Goal: Task Accomplishment & Management: Manage account settings

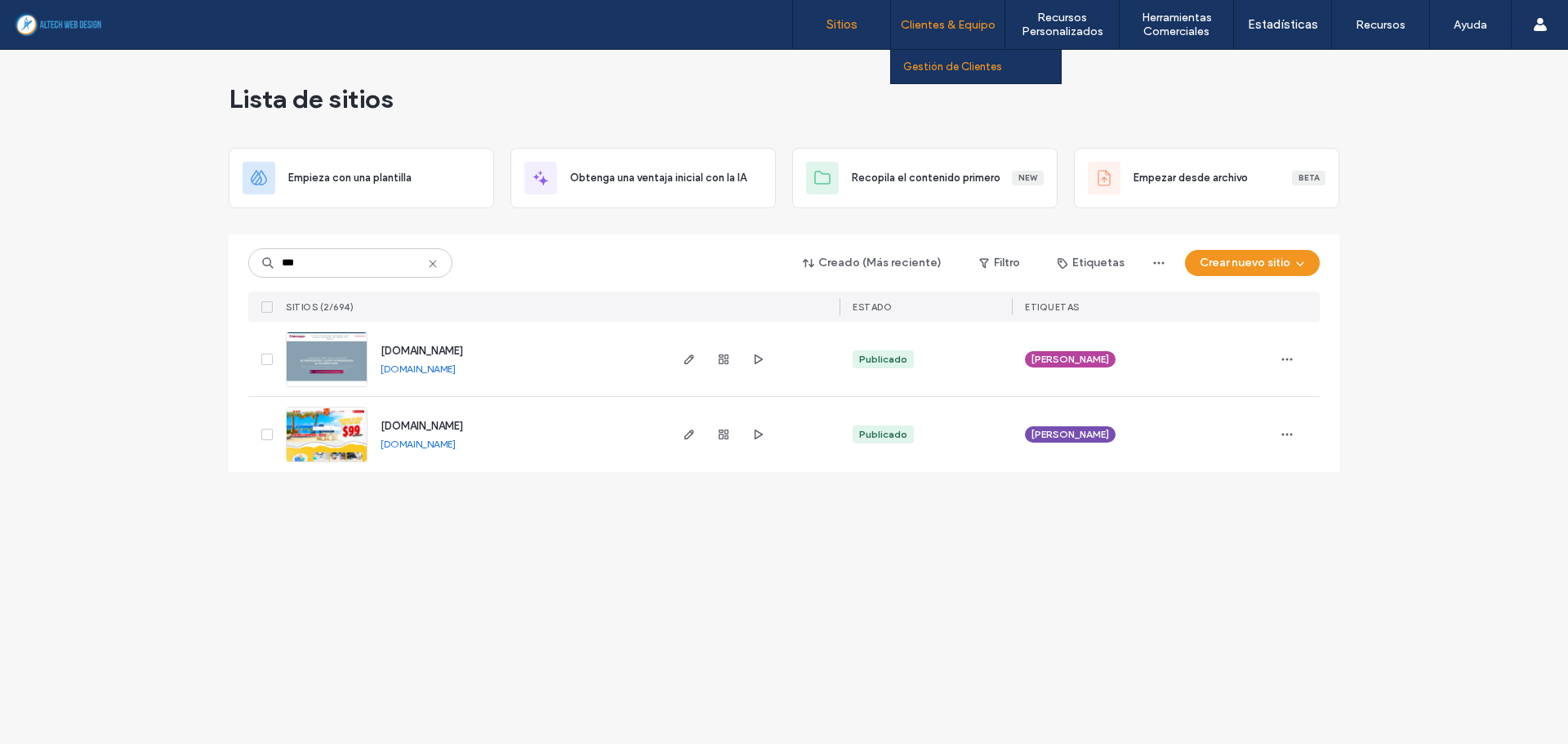
click at [936, 75] on link "Gestión de Clientes" at bounding box center [982, 67] width 158 height 34
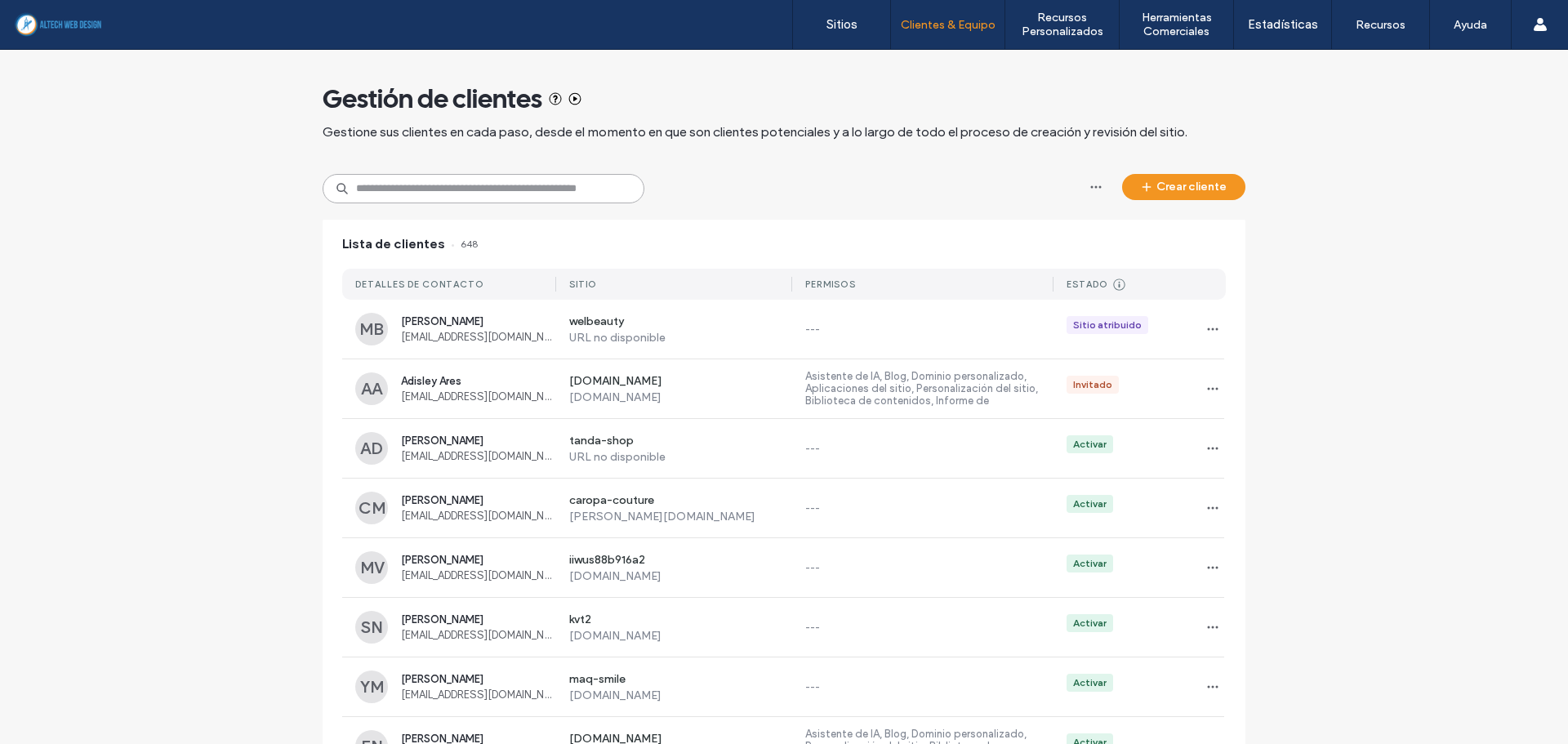
click at [471, 190] on input at bounding box center [483, 187] width 322 height 29
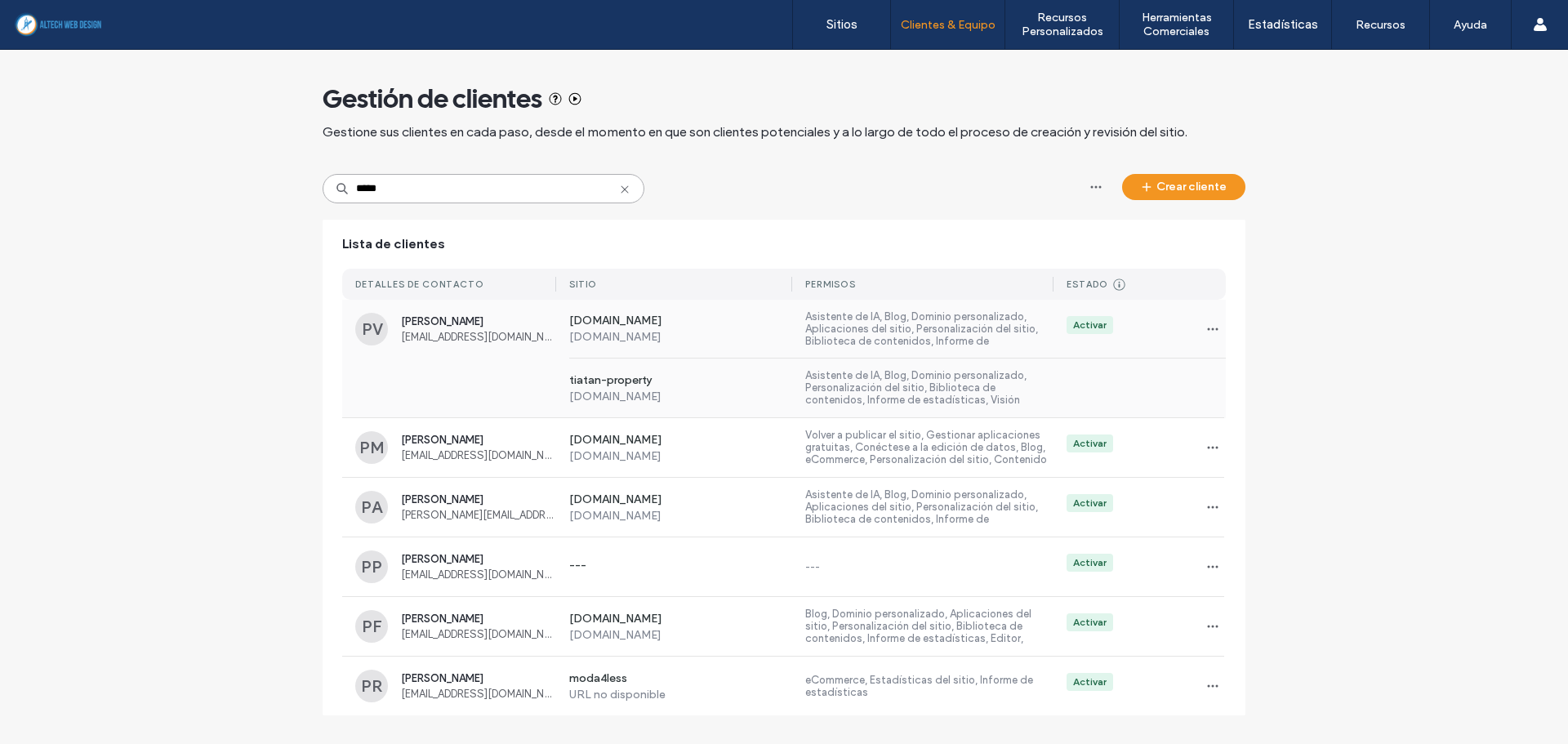
type input "*****"
click at [601, 320] on label "[DOMAIN_NAME]" at bounding box center [681, 321] width 223 height 16
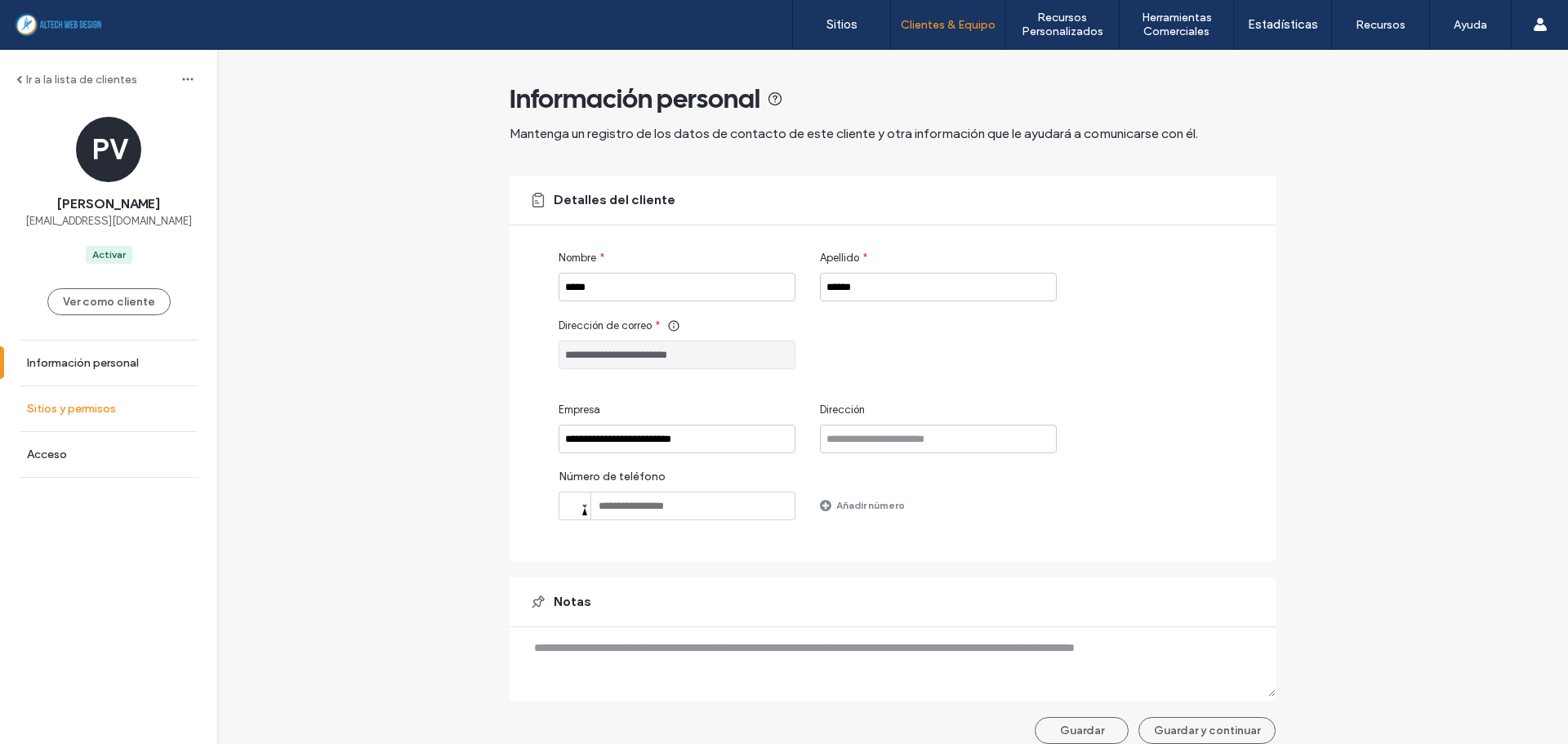
click at [79, 405] on label "Sitios y permisos" at bounding box center [71, 409] width 89 height 14
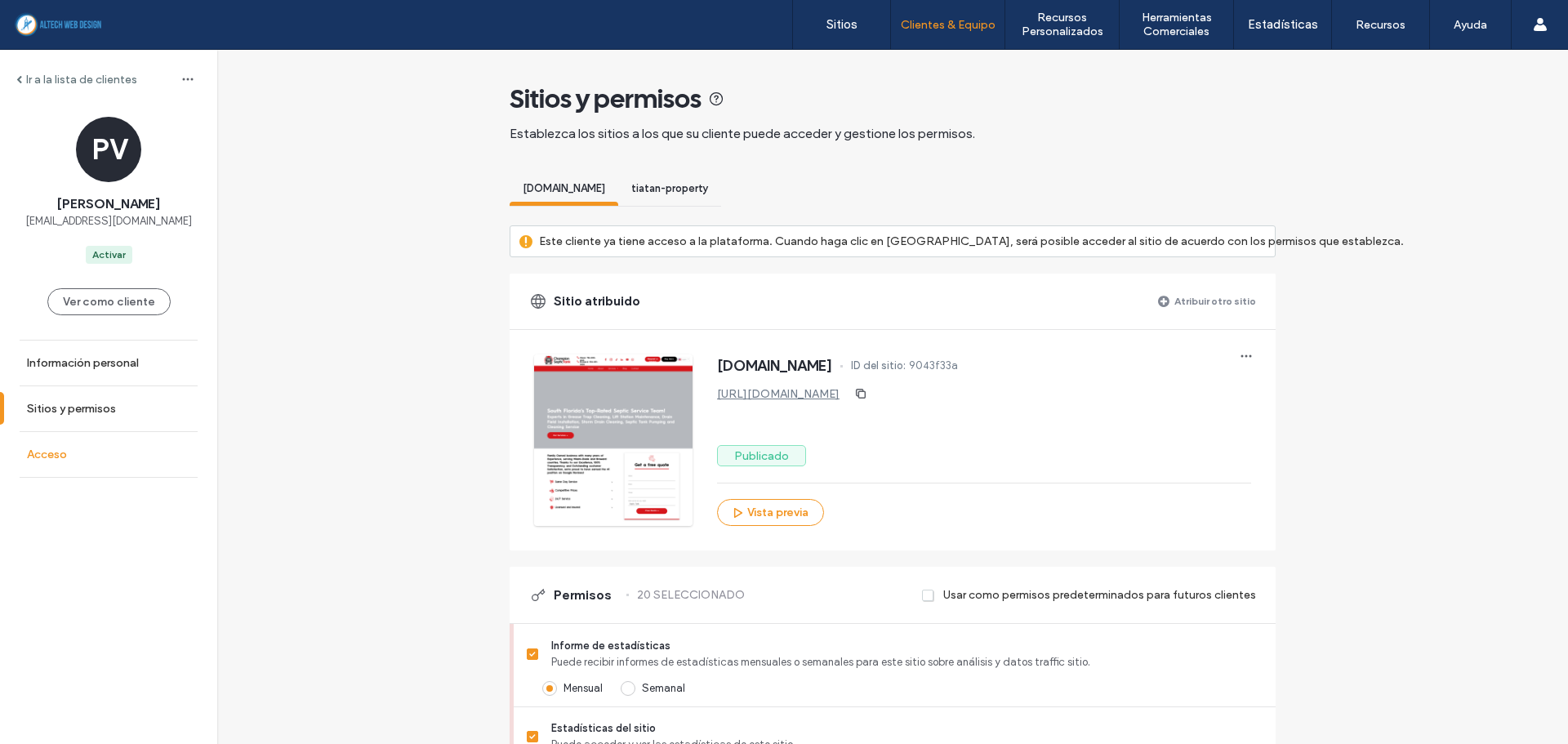
click at [72, 462] on link "Acceso" at bounding box center [109, 454] width 217 height 45
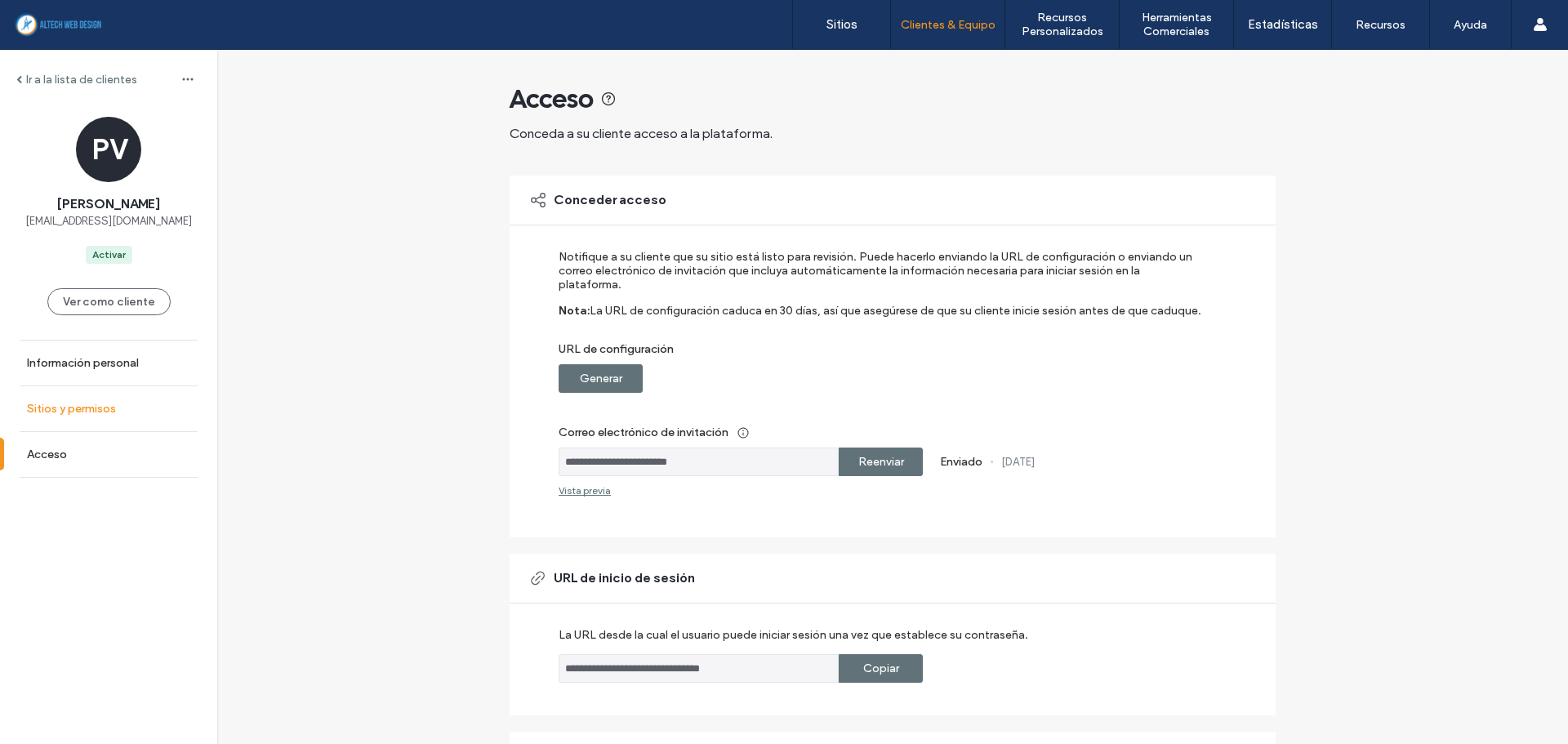
click at [84, 414] on label "Sitios y permisos" at bounding box center [71, 409] width 89 height 14
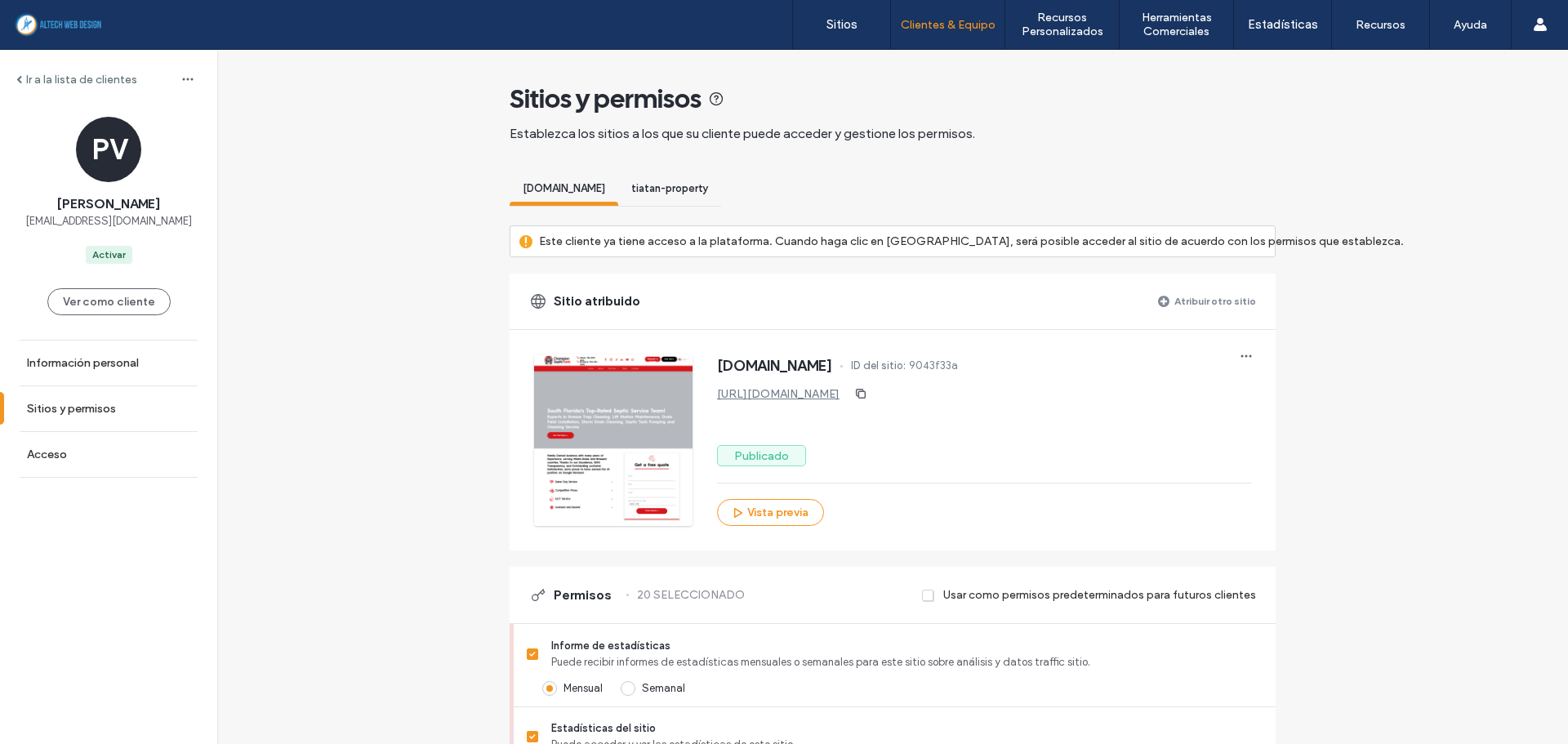
drag, startPoint x: 702, startPoint y: 400, endPoint x: 1144, endPoint y: 398, distance: 442.0
click at [1144, 398] on div "[DOMAIN_NAME] ID del sitio: 9043f33a [URL][DOMAIN_NAME] Publicado Vista previa" at bounding box center [892, 440] width 717 height 172
click at [1144, 398] on div "[URL][DOMAIN_NAME]" at bounding box center [983, 394] width 534 height 26
click at [53, 465] on link "Acceso" at bounding box center [109, 454] width 217 height 45
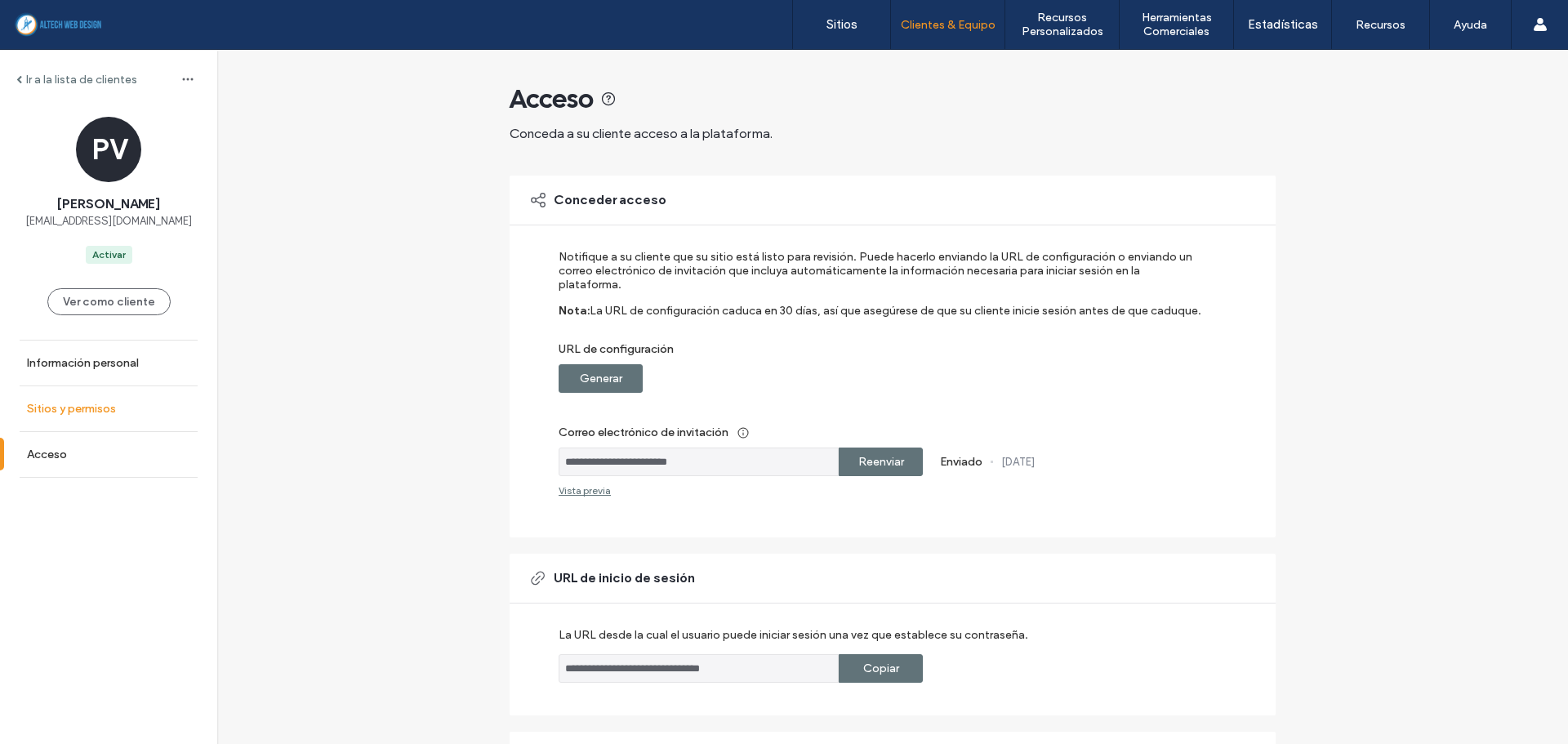
click at [73, 416] on link "Sitios y permisos" at bounding box center [109, 408] width 217 height 45
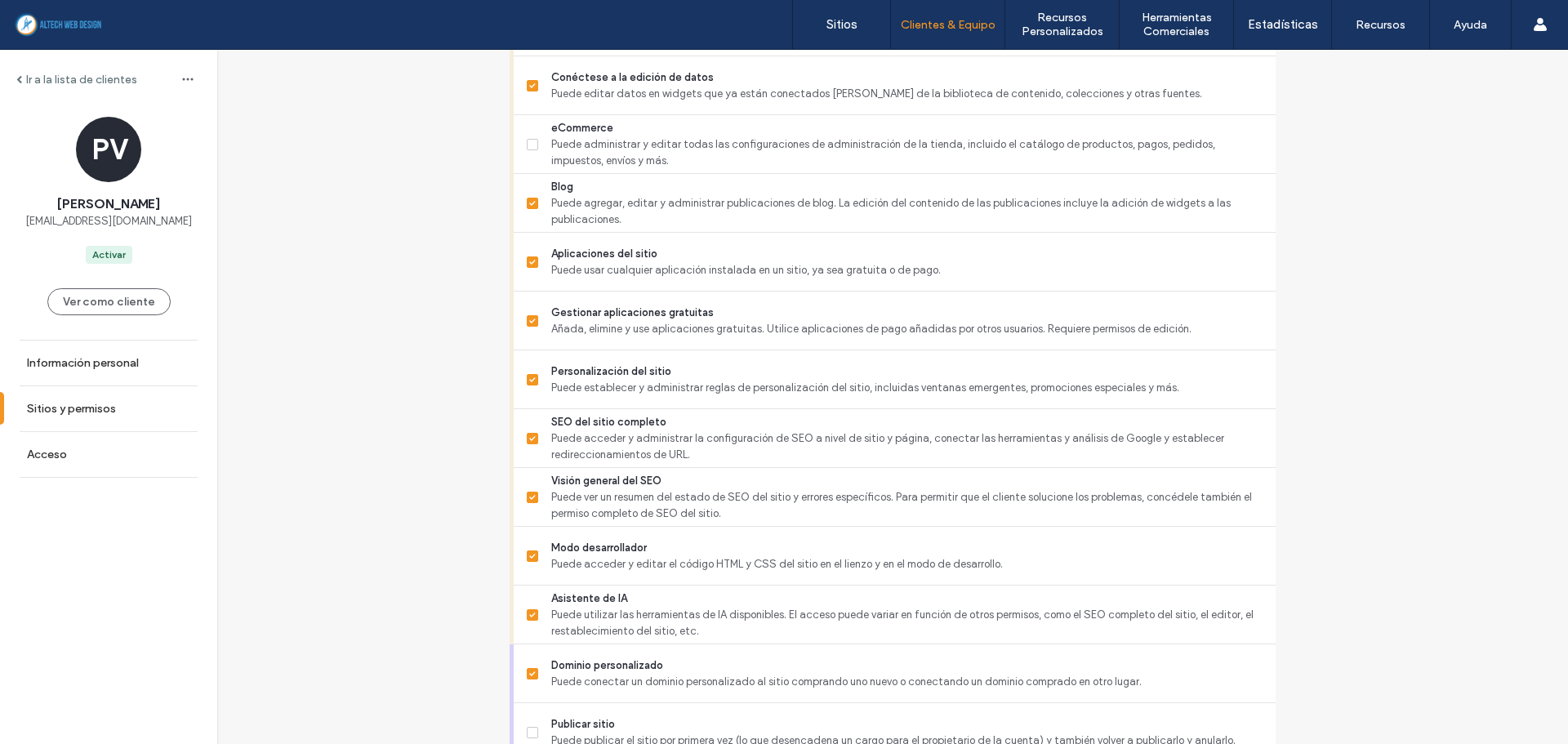
scroll to position [1375, 0]
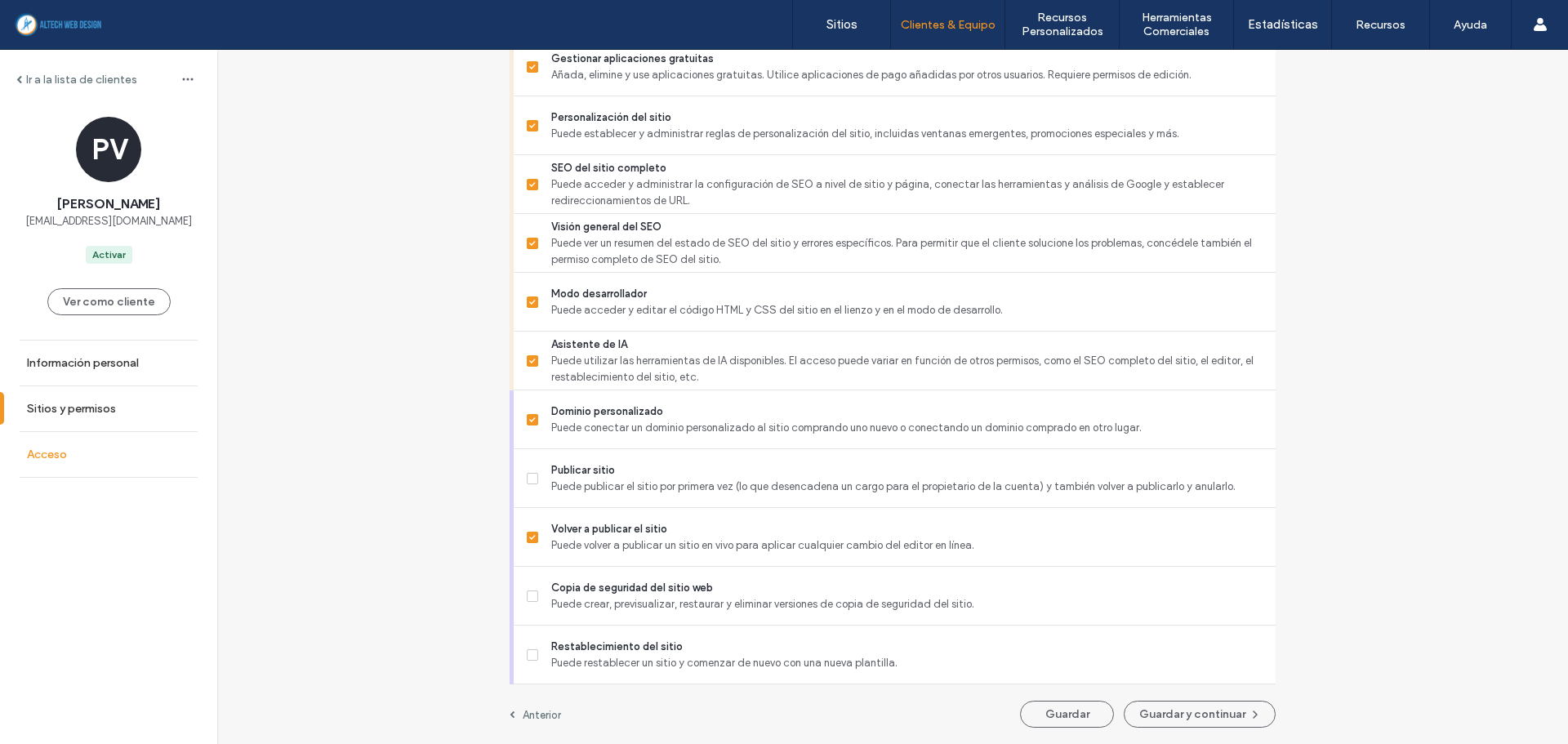
click at [51, 458] on label "Acceso" at bounding box center [47, 455] width 40 height 14
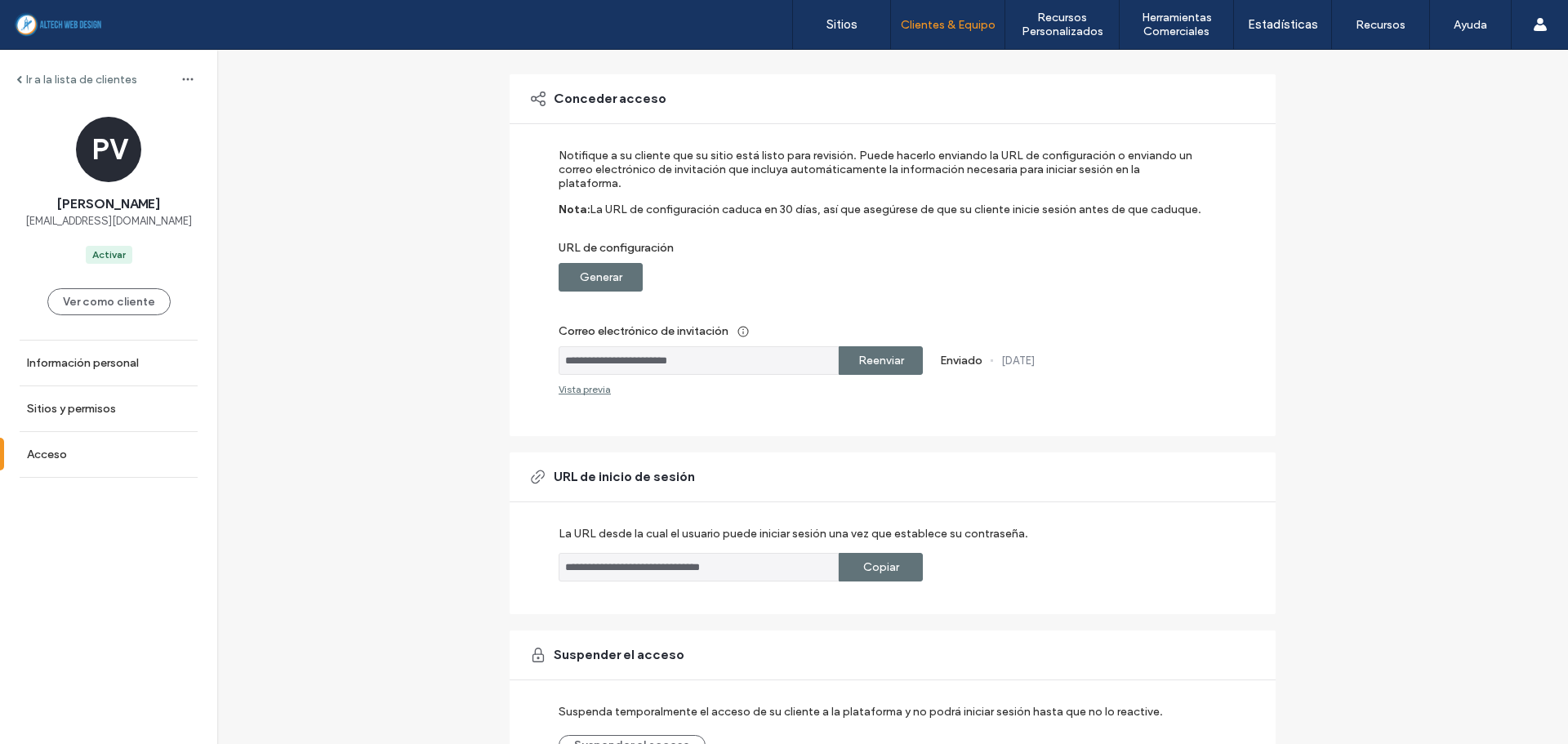
scroll to position [191, 0]
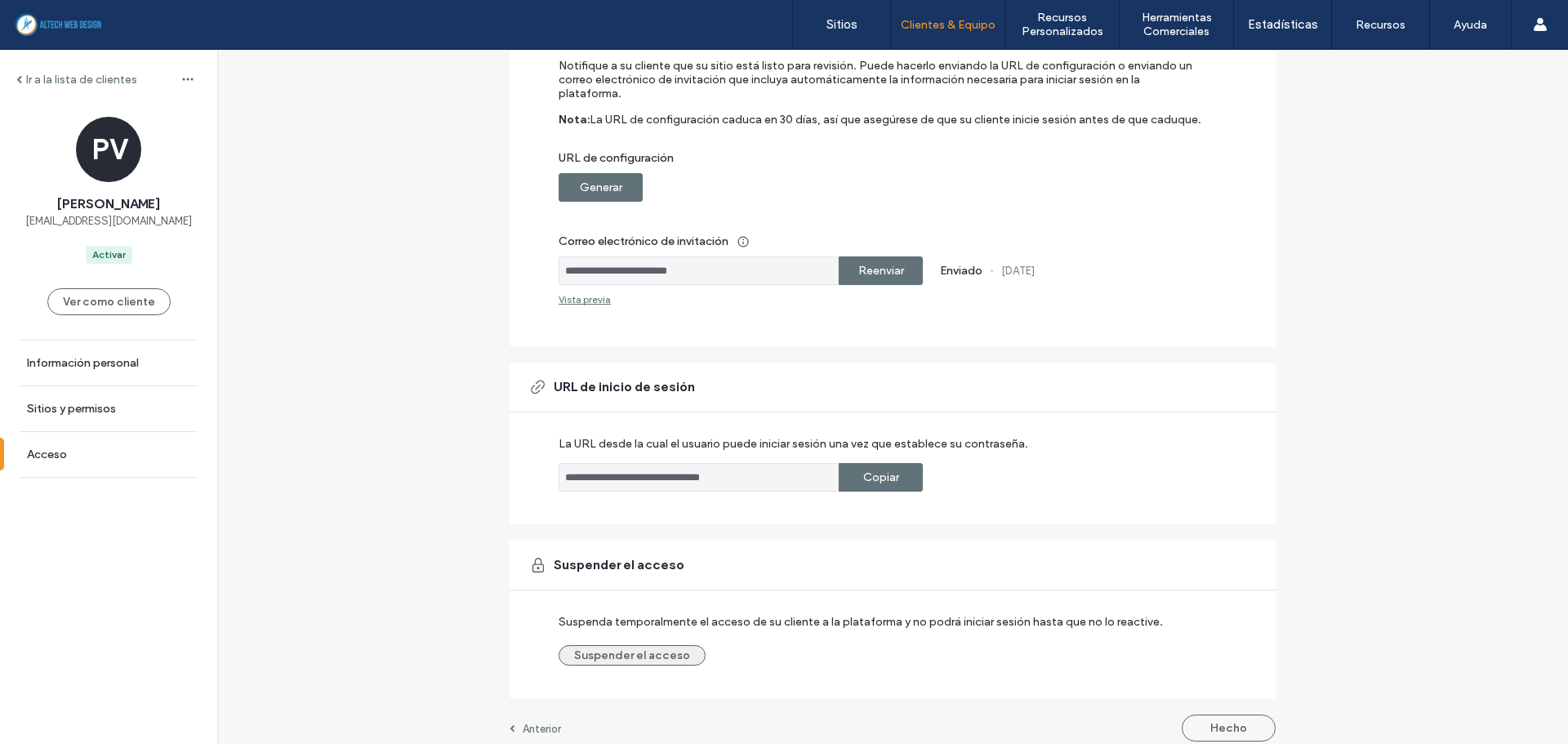
click at [663, 645] on button "Suspender el acceso" at bounding box center [631, 655] width 147 height 20
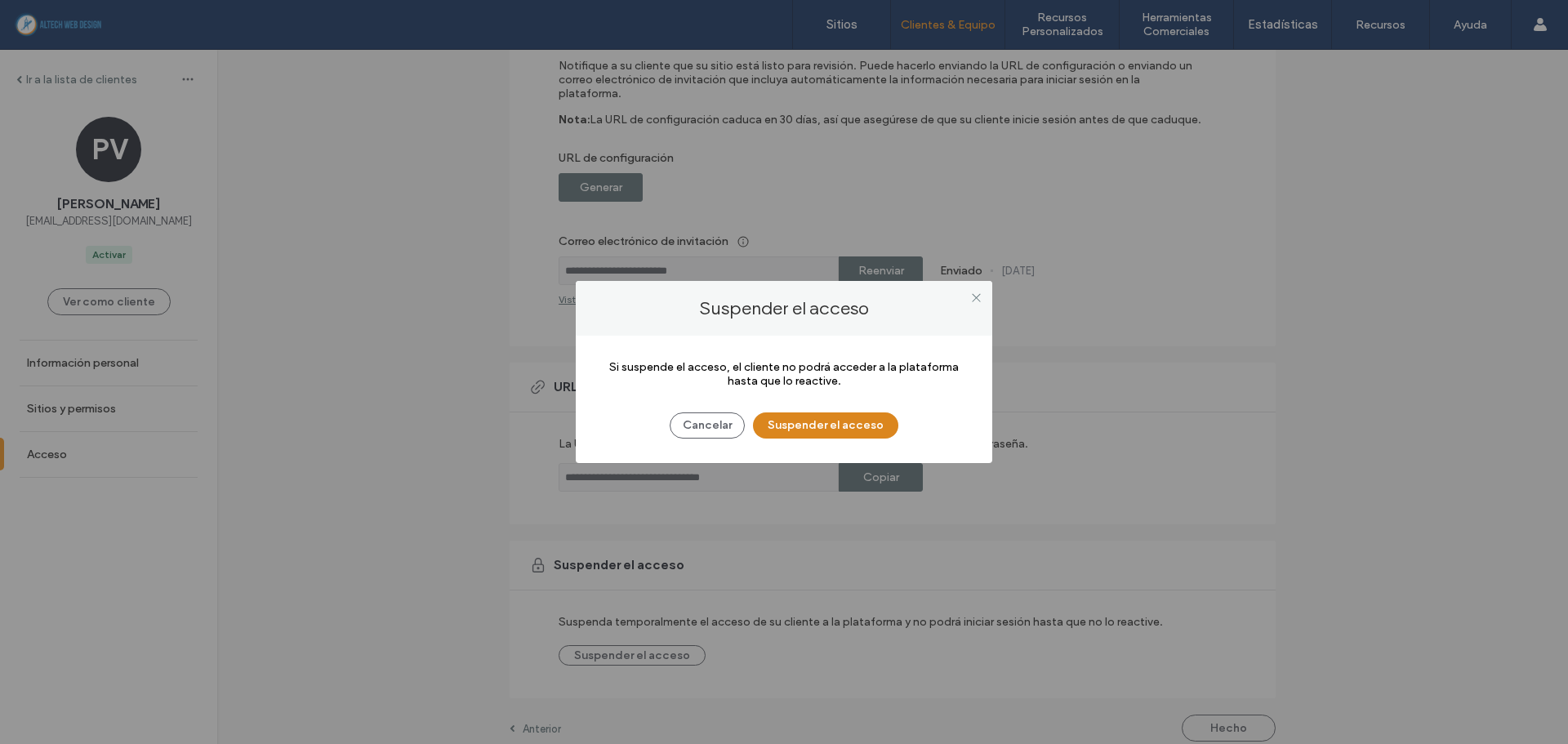
click at [787, 416] on button "Suspender el acceso" at bounding box center [826, 425] width 146 height 26
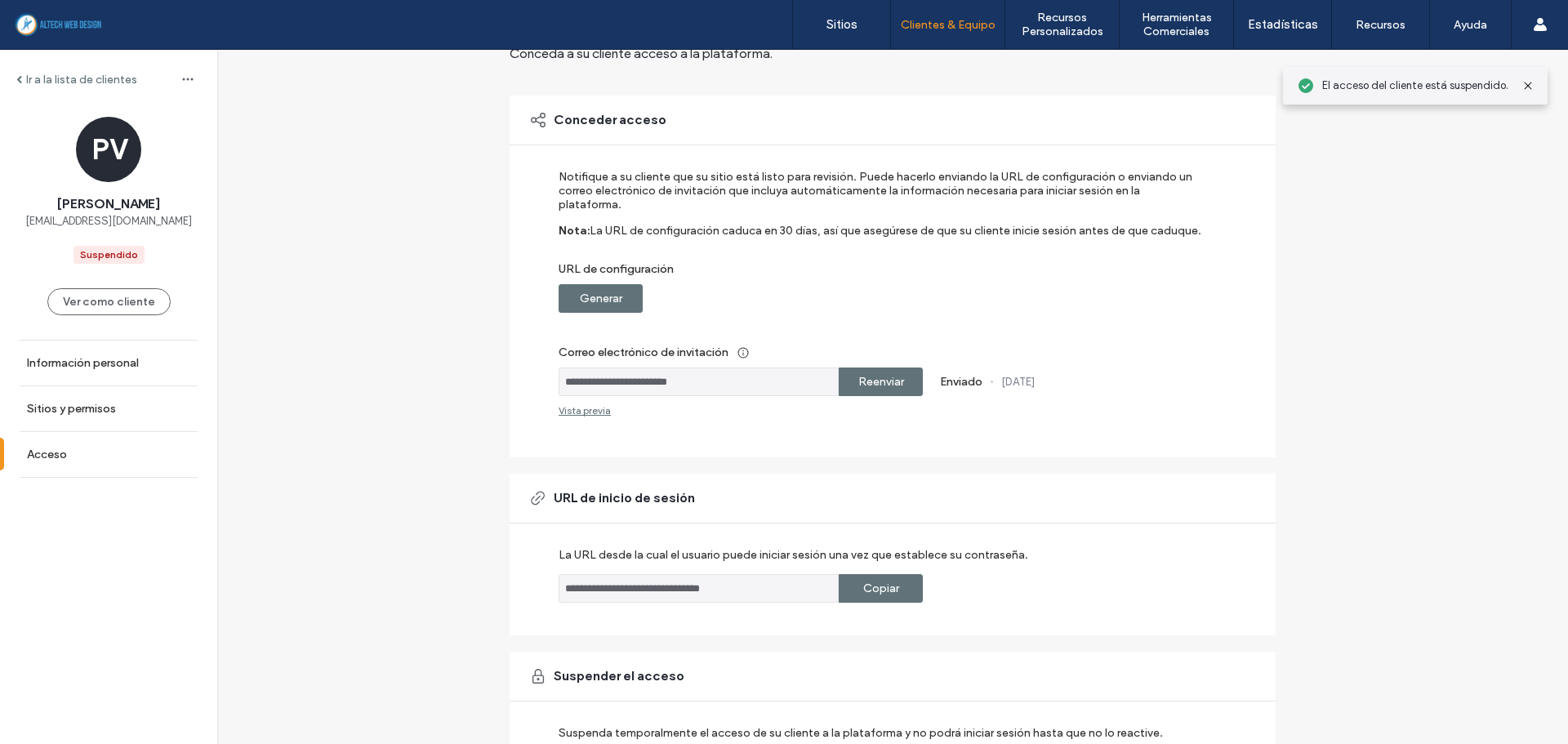
scroll to position [0, 0]
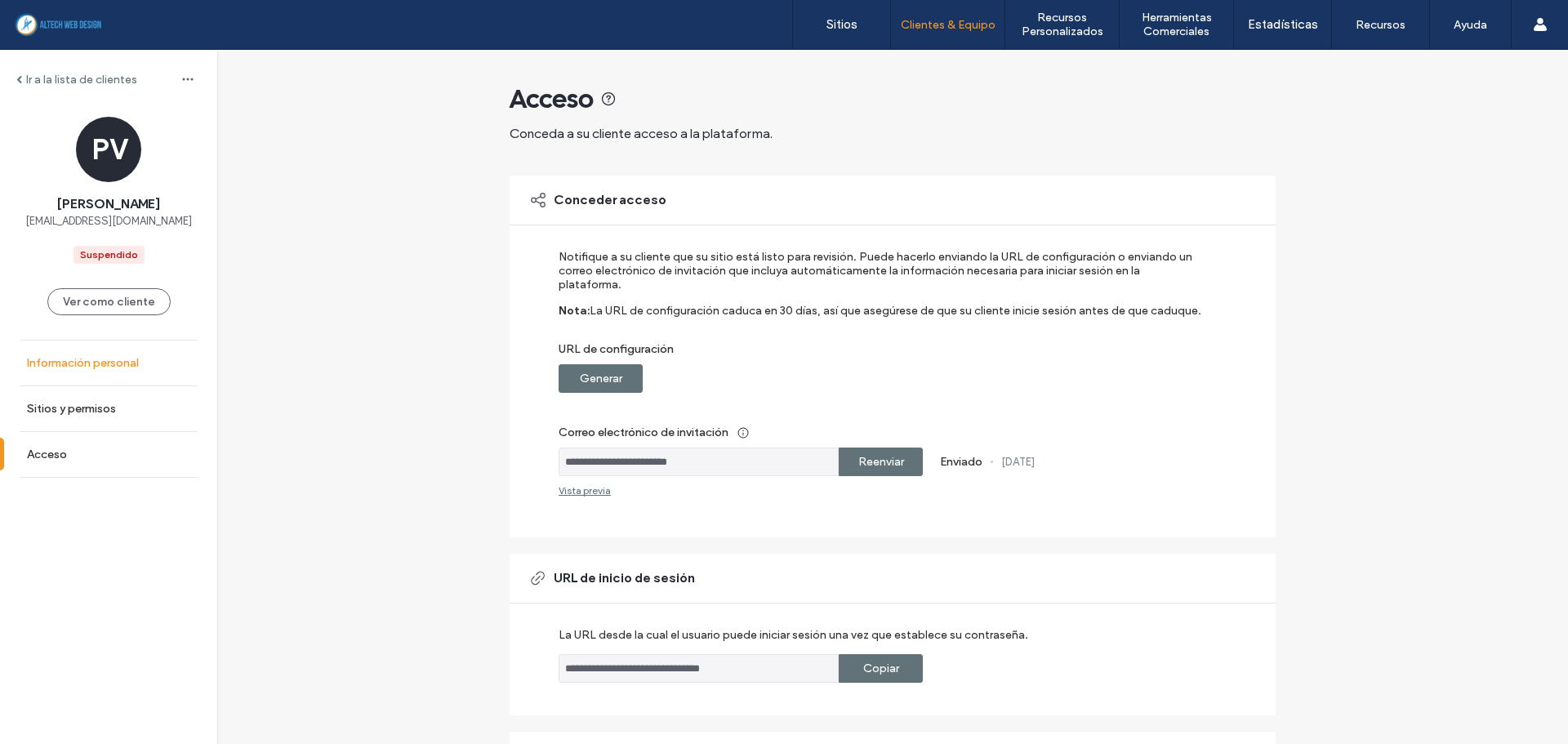
click at [110, 363] on label "Información personal" at bounding box center [83, 363] width 112 height 14
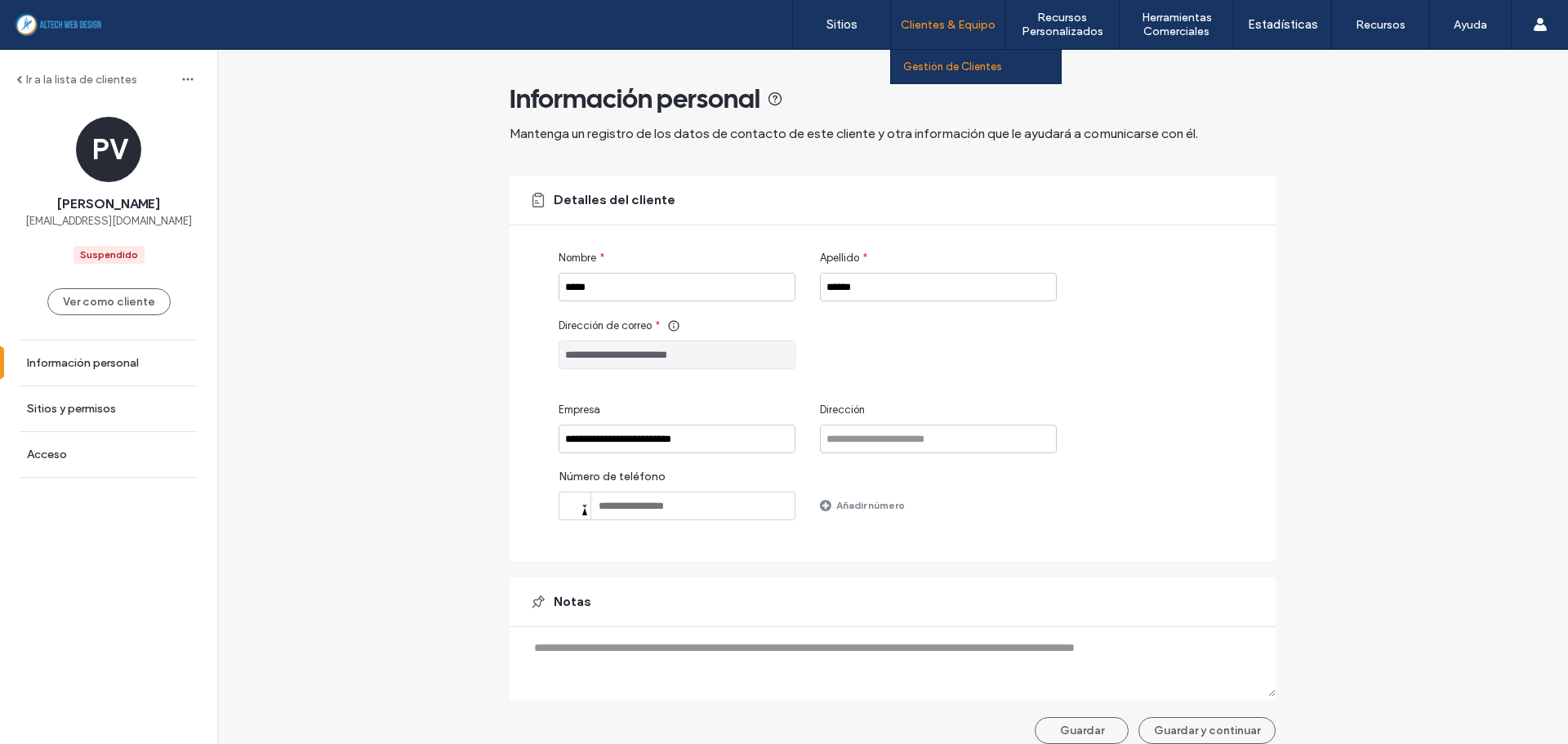
click at [921, 14] on div "Clientes & Equipo" at bounding box center [948, 24] width 114 height 49
click at [943, 60] on link "Gestión de Clientes" at bounding box center [982, 67] width 158 height 34
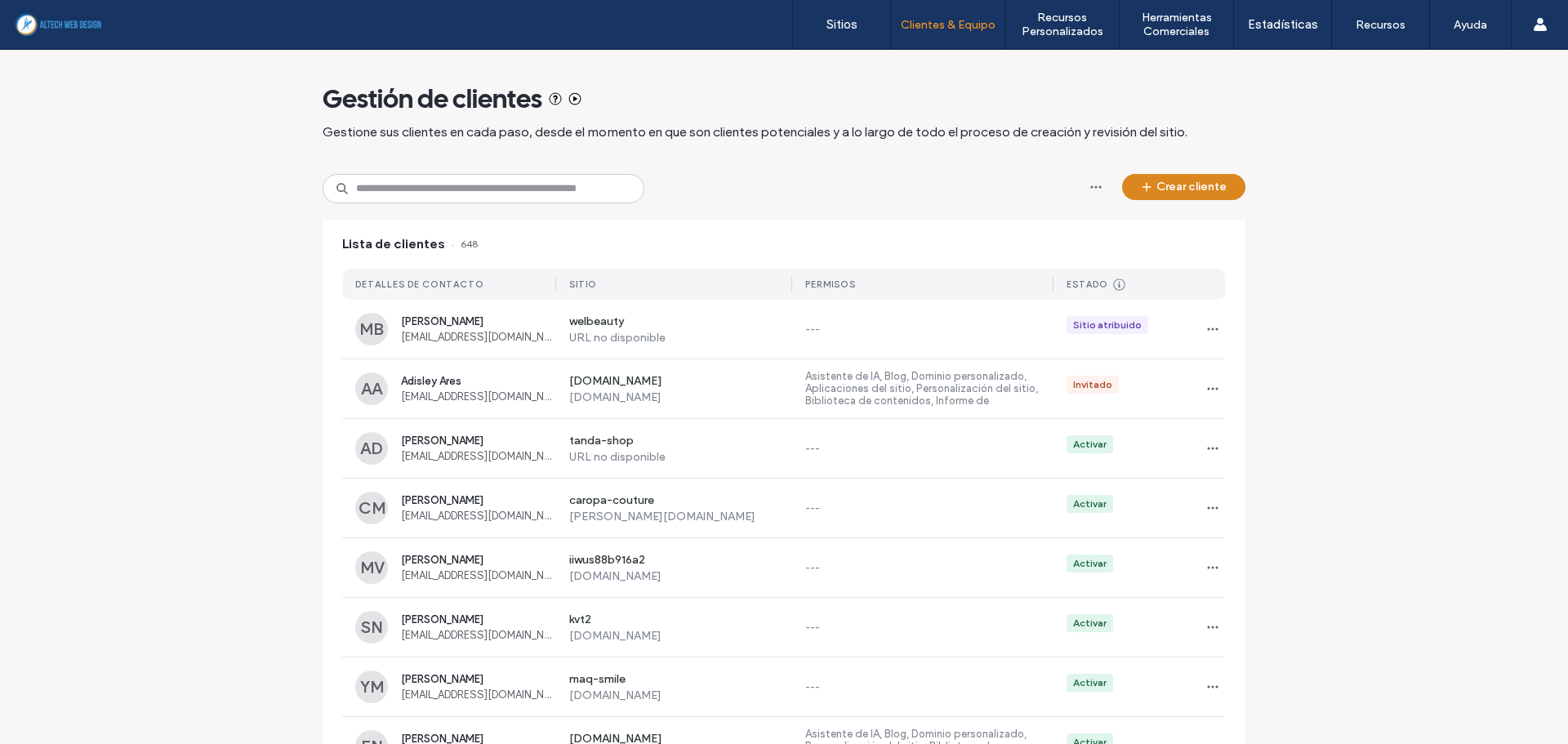
click at [1140, 191] on icon "button" at bounding box center [1146, 186] width 13 height 13
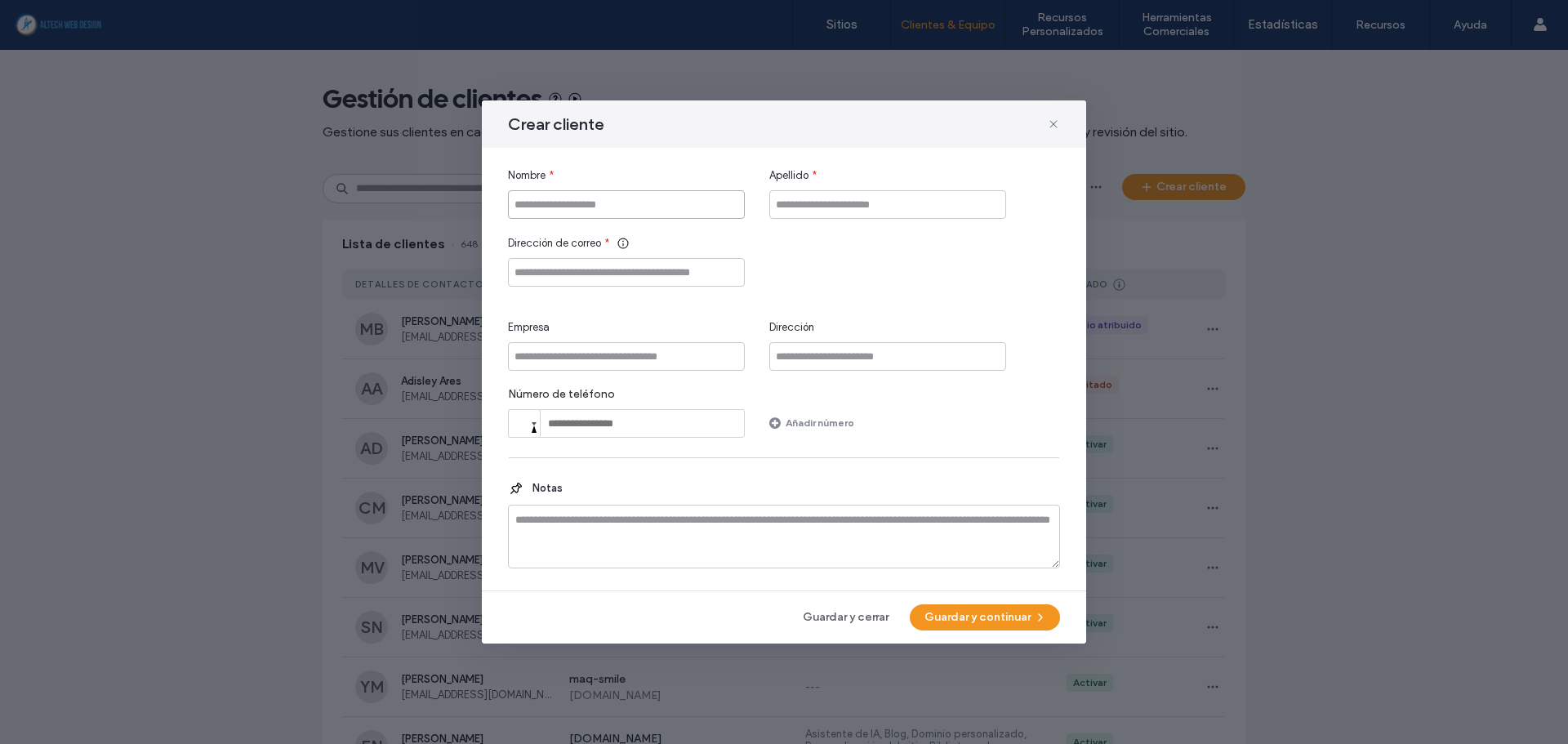
click at [607, 201] on input "Nombre" at bounding box center [625, 204] width 236 height 29
type input "*****"
type input "******"
click at [547, 273] on input "Dirección de correo" at bounding box center [625, 272] width 236 height 29
paste input "**********"
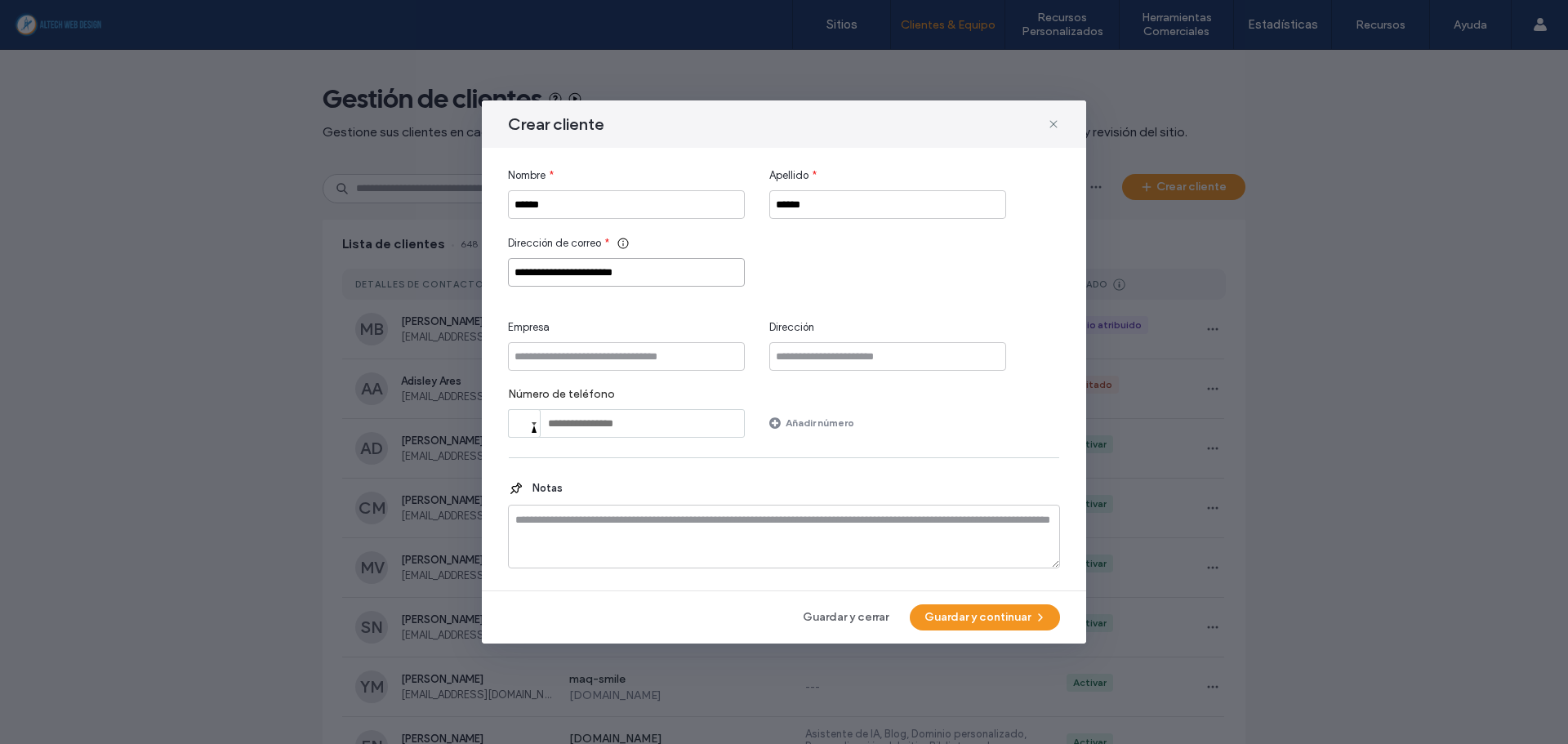
type input "**********"
click at [924, 289] on div "**********" at bounding box center [784, 302] width 553 height 270
click at [983, 612] on button "Guardar y continuar" at bounding box center [984, 617] width 151 height 26
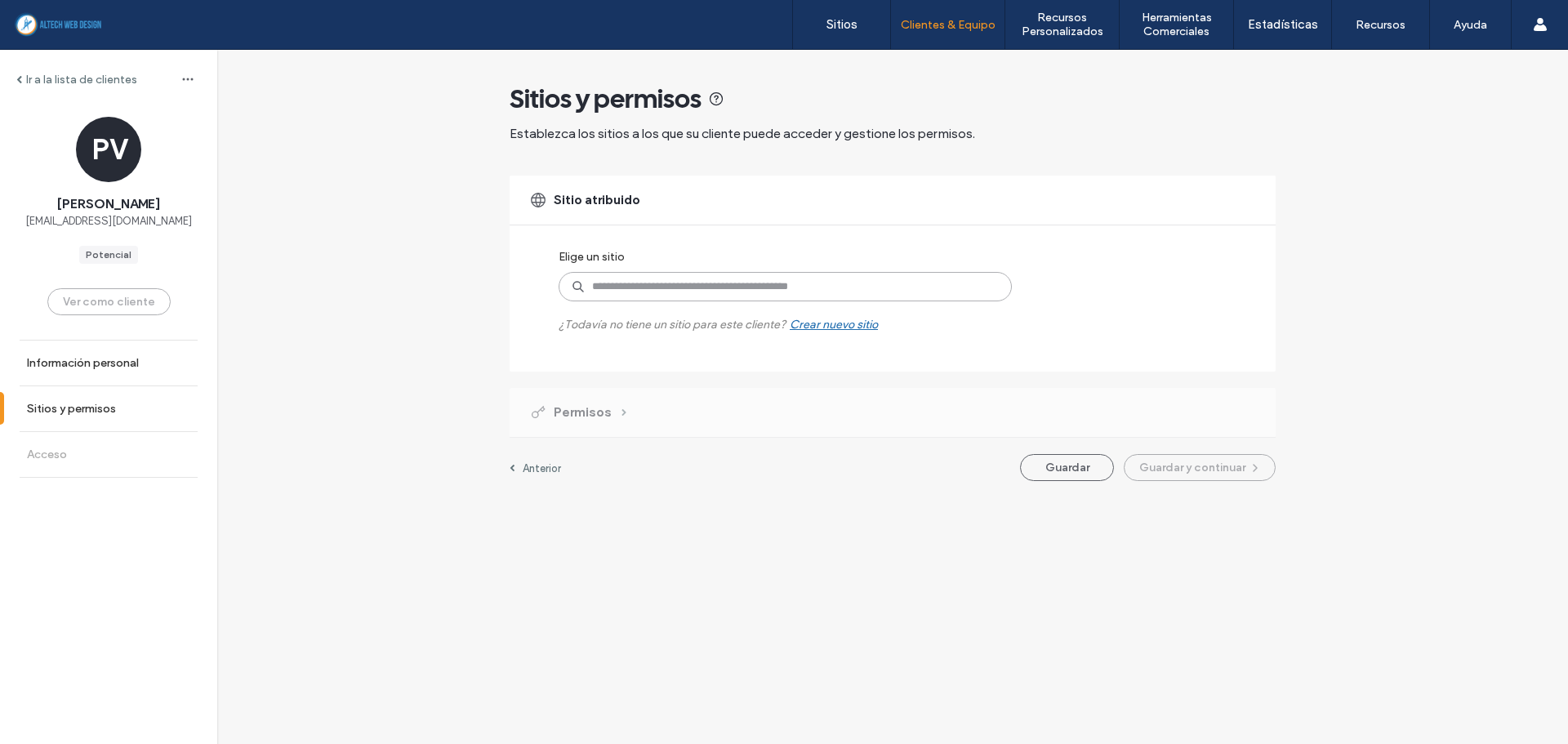
click at [721, 284] on input at bounding box center [785, 286] width 453 height 29
type input "********"
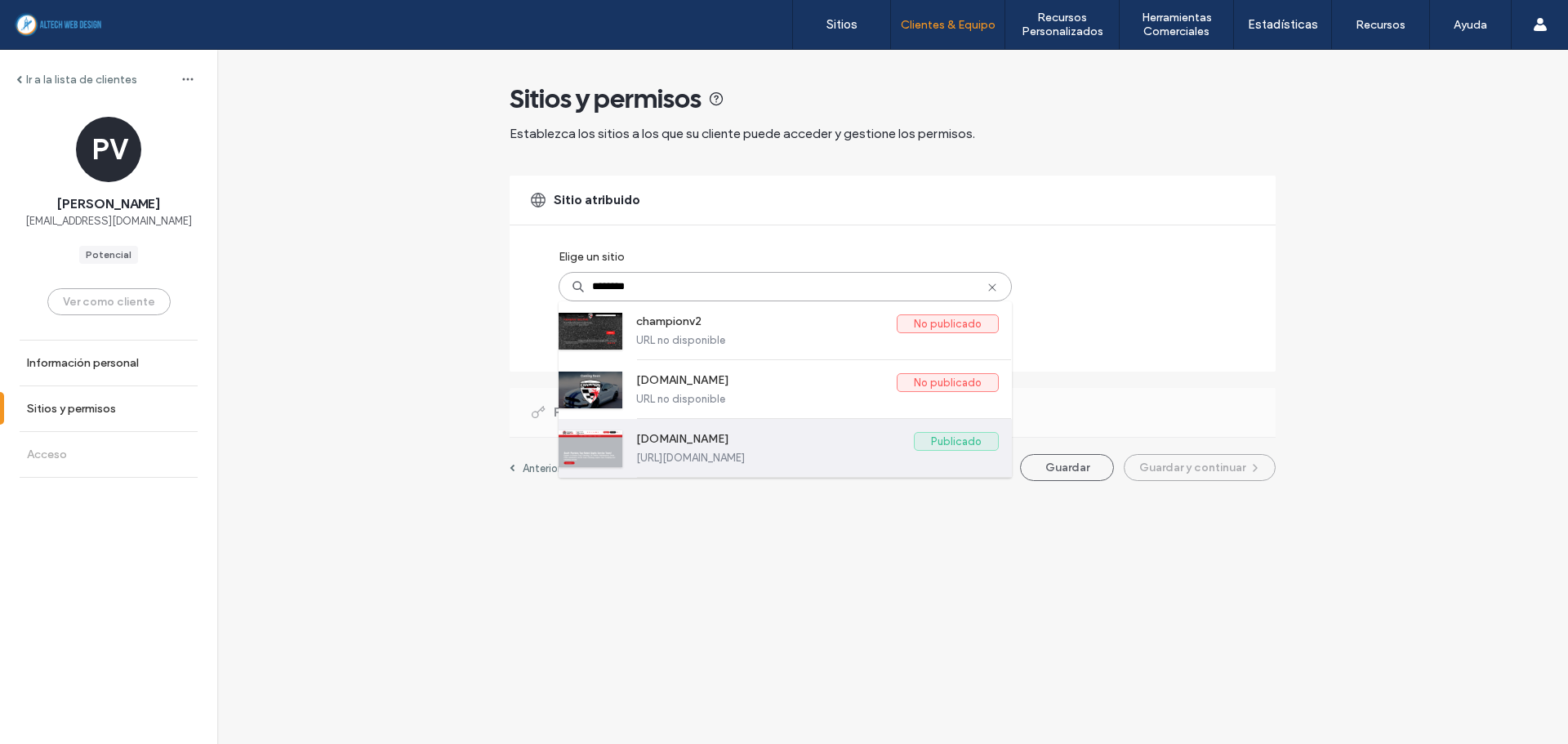
click at [751, 456] on label "[URL][DOMAIN_NAME]" at bounding box center [818, 458] width 363 height 12
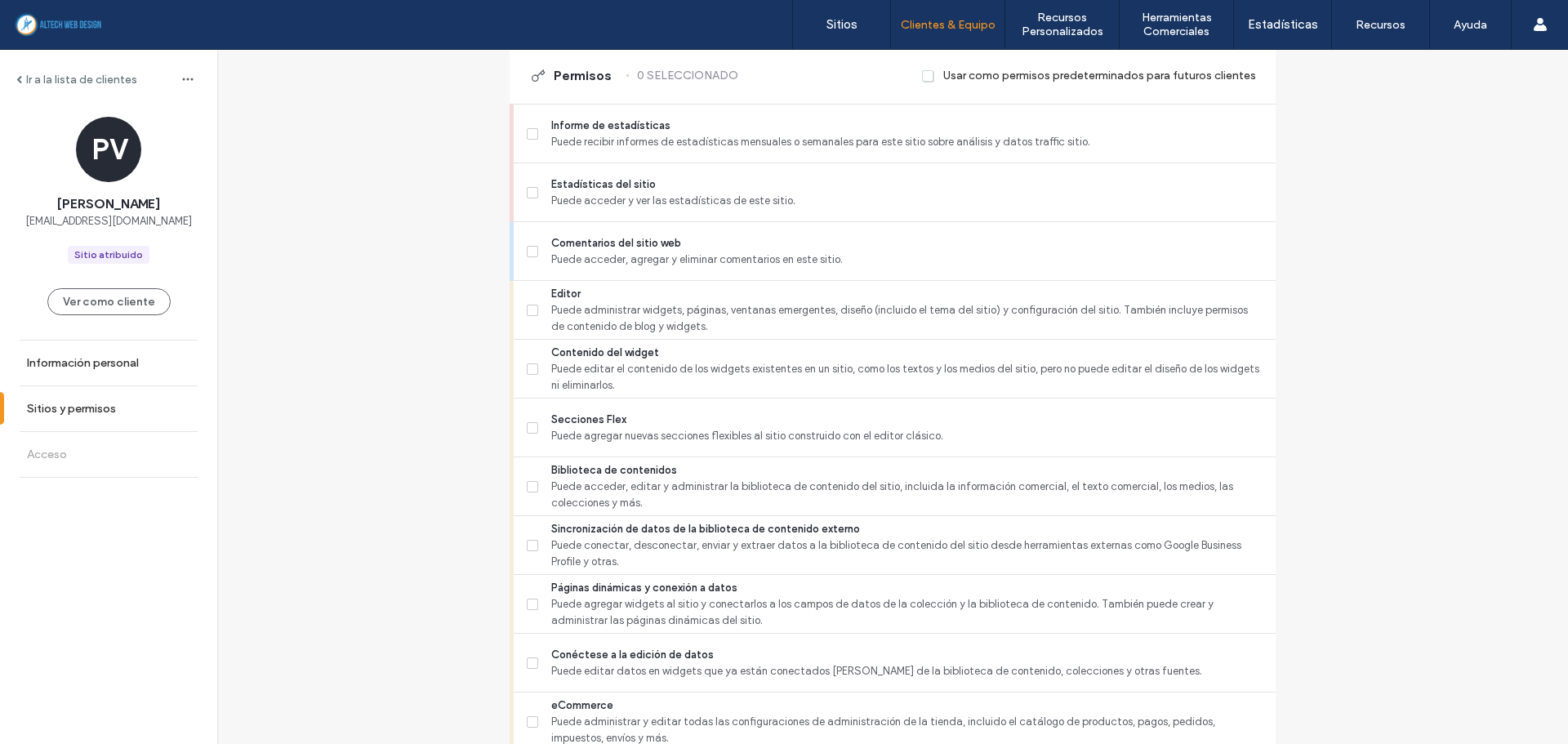
scroll to position [327, 0]
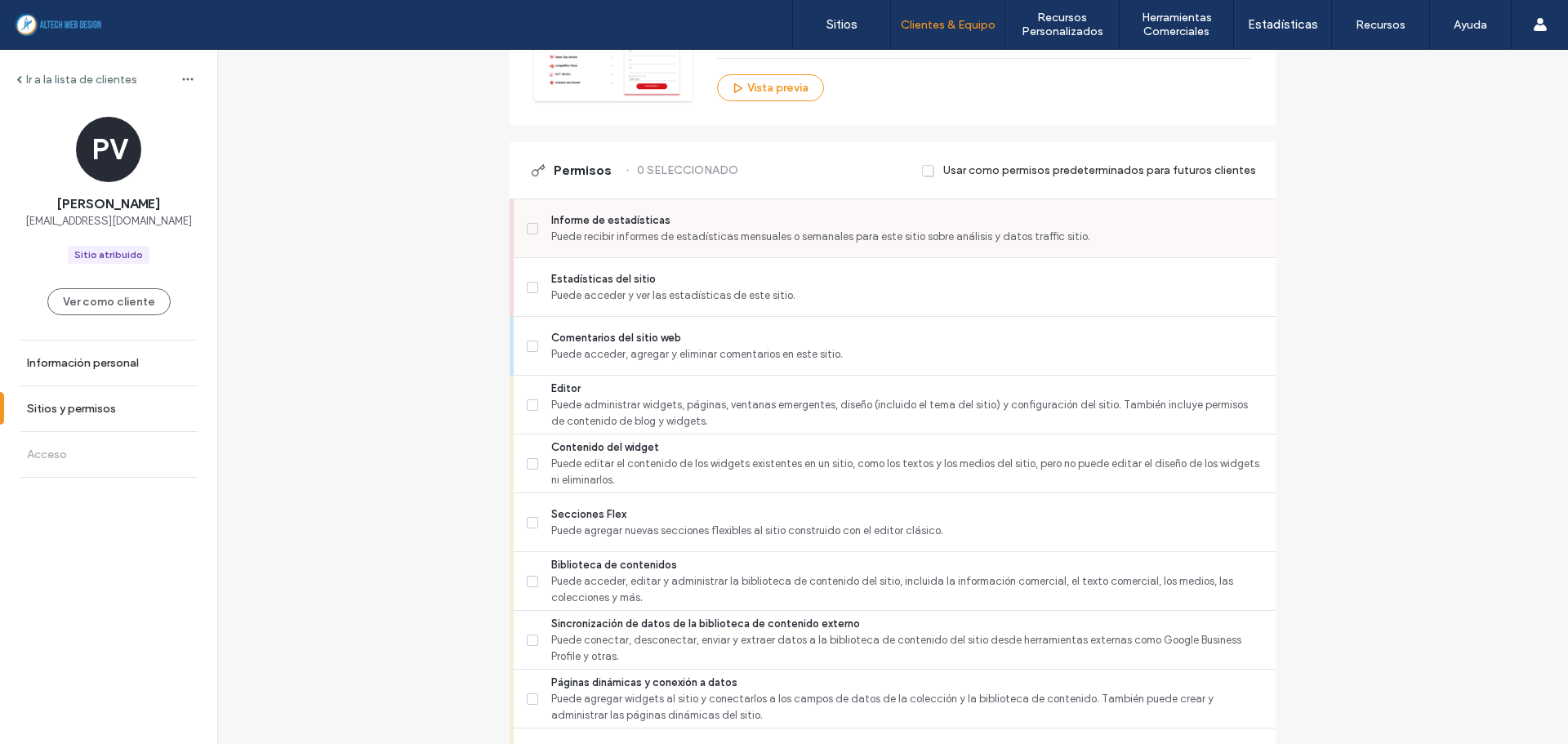
click at [572, 210] on div "Informe de estadísticas Puede recibir informes de estadísticas mensuales o sema…" at bounding box center [901, 228] width 749 height 58
click at [615, 220] on span "Informe de estadísticas" at bounding box center [907, 220] width 711 height 16
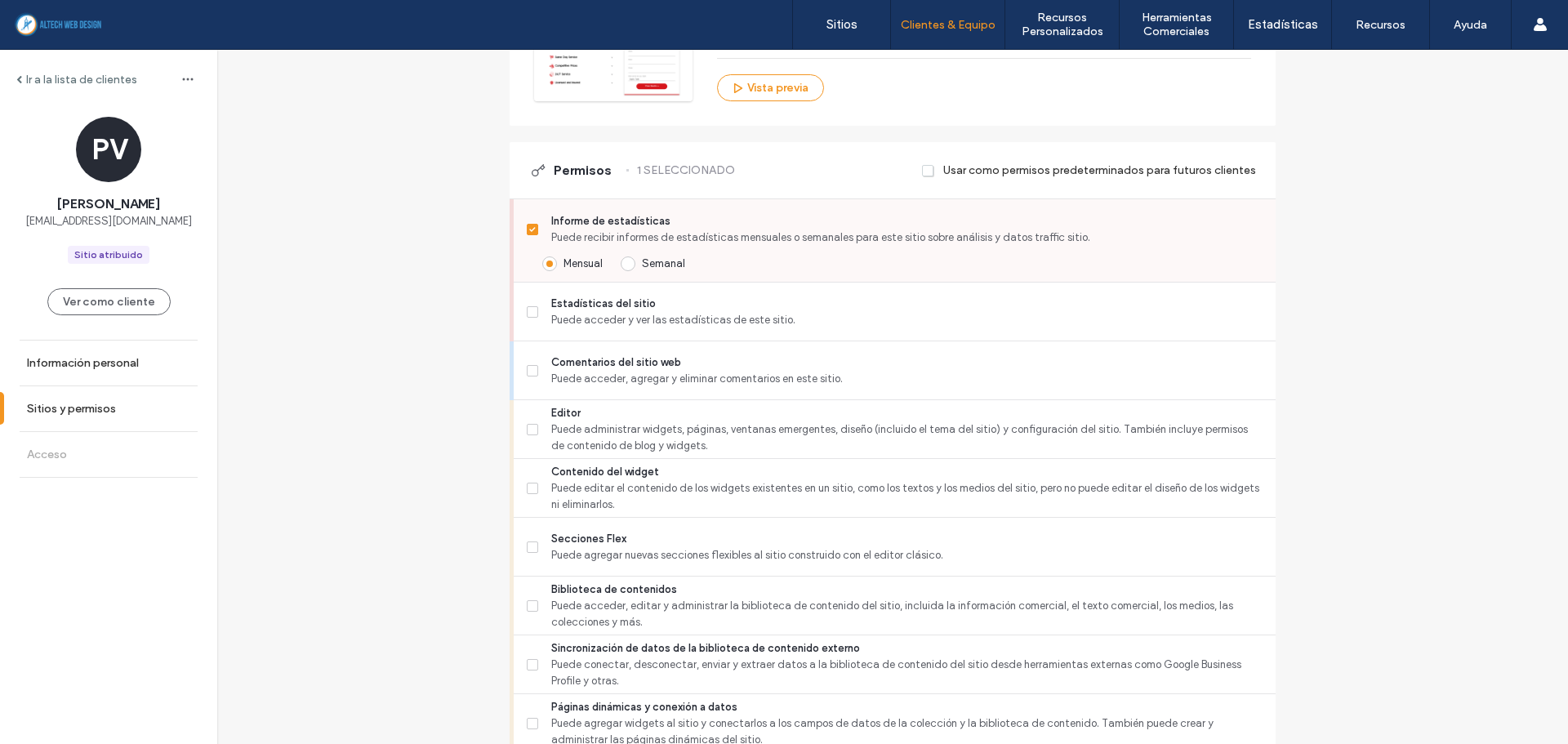
click at [656, 258] on span "Semanal" at bounding box center [663, 263] width 43 height 12
click at [606, 323] on span "Puede acceder y ver las estadísticas de este sitio." at bounding box center [907, 320] width 711 height 16
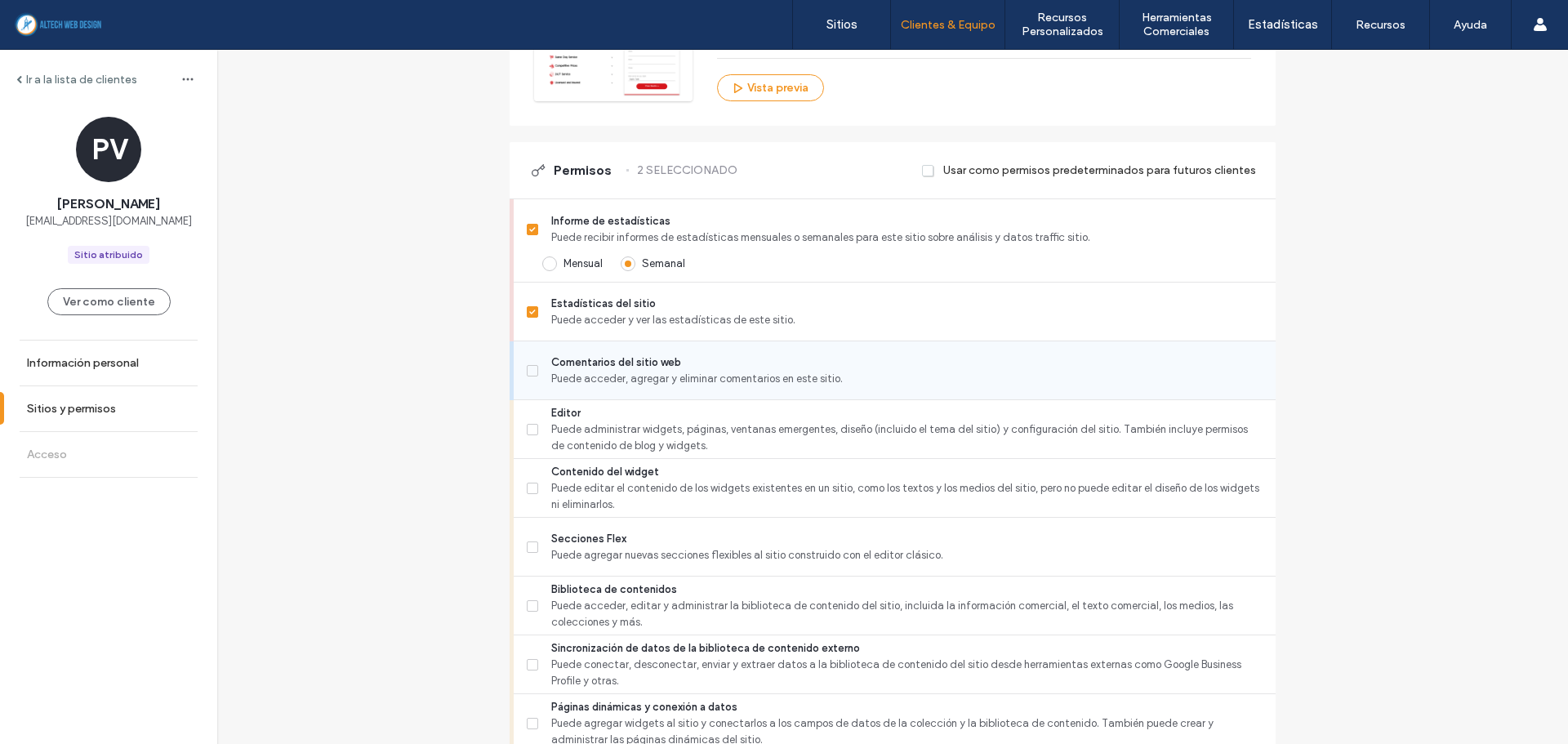
click at [589, 383] on span "Puede acceder, agregar y eliminar comentarios en este sitio." at bounding box center [907, 379] width 711 height 16
click at [579, 443] on span "Puede administrar widgets, páginas, ventanas emergentes, diseño (incluido el te…" at bounding box center [907, 438] width 711 height 33
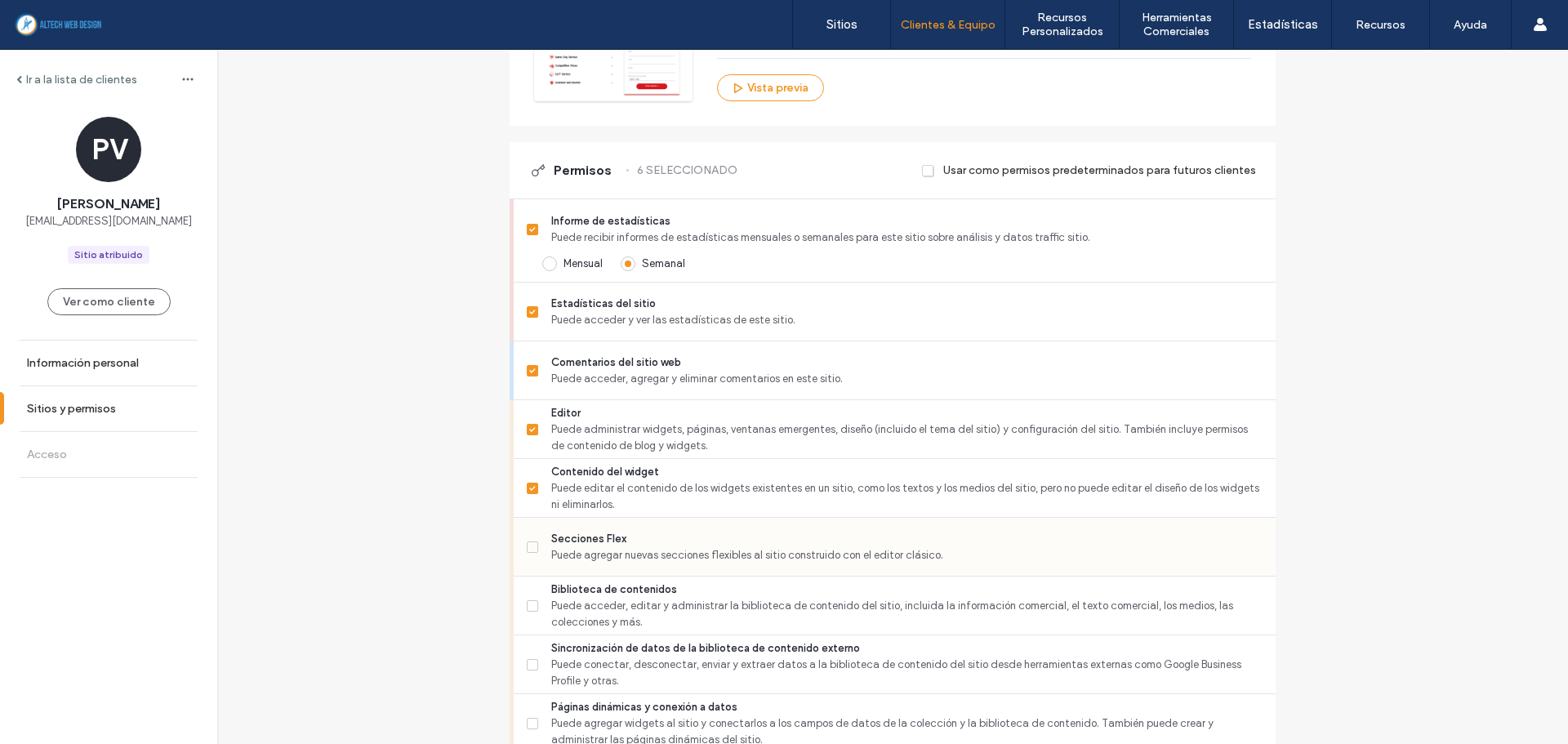
click at [590, 557] on span "Puede agregar nuevas secciones flexibles al sitio construido con el editor clás…" at bounding box center [907, 556] width 711 height 16
click at [615, 621] on span "Puede acceder, editar y administrar la biblioteca de contenido del sitio, inclu…" at bounding box center [907, 613] width 711 height 33
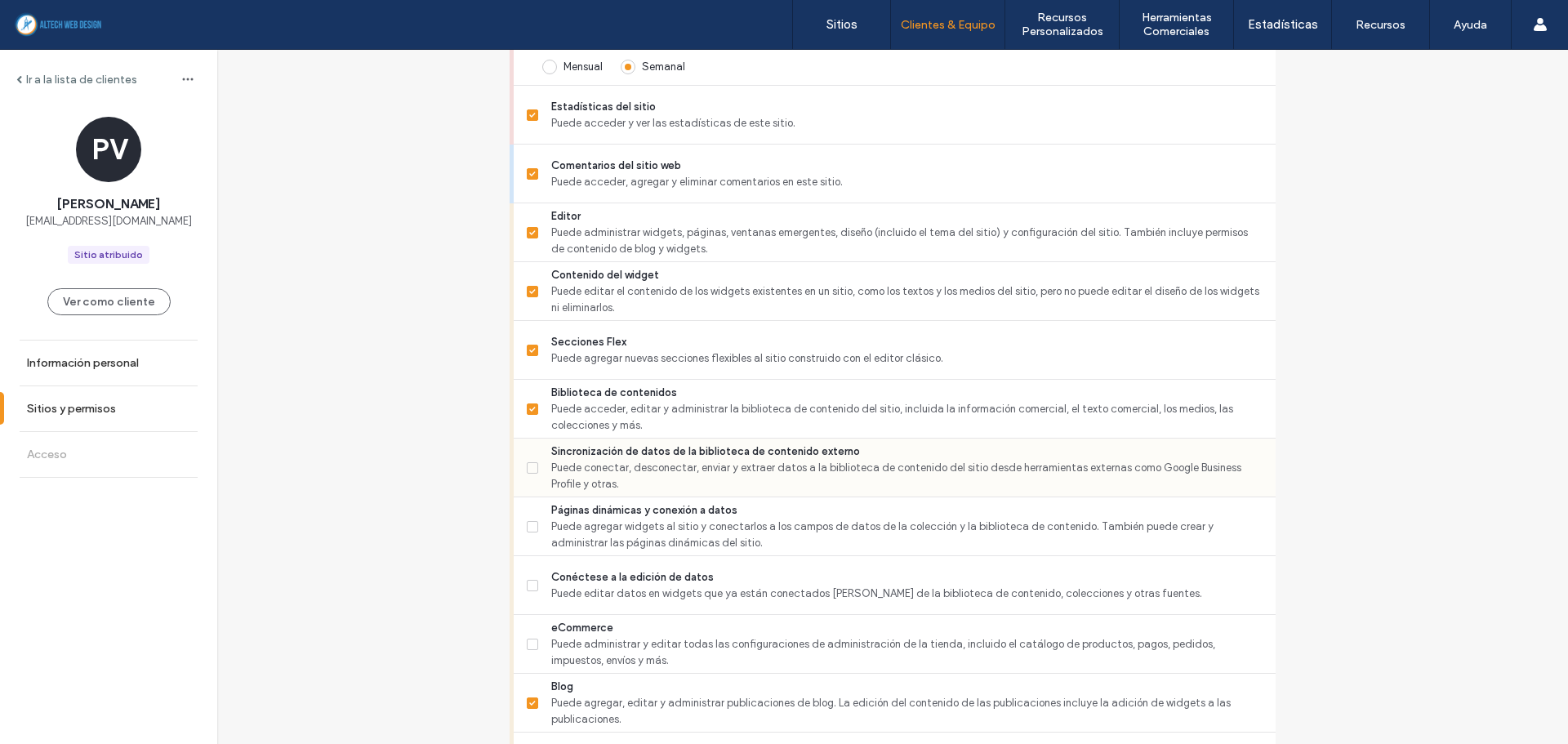
scroll to position [571, 0]
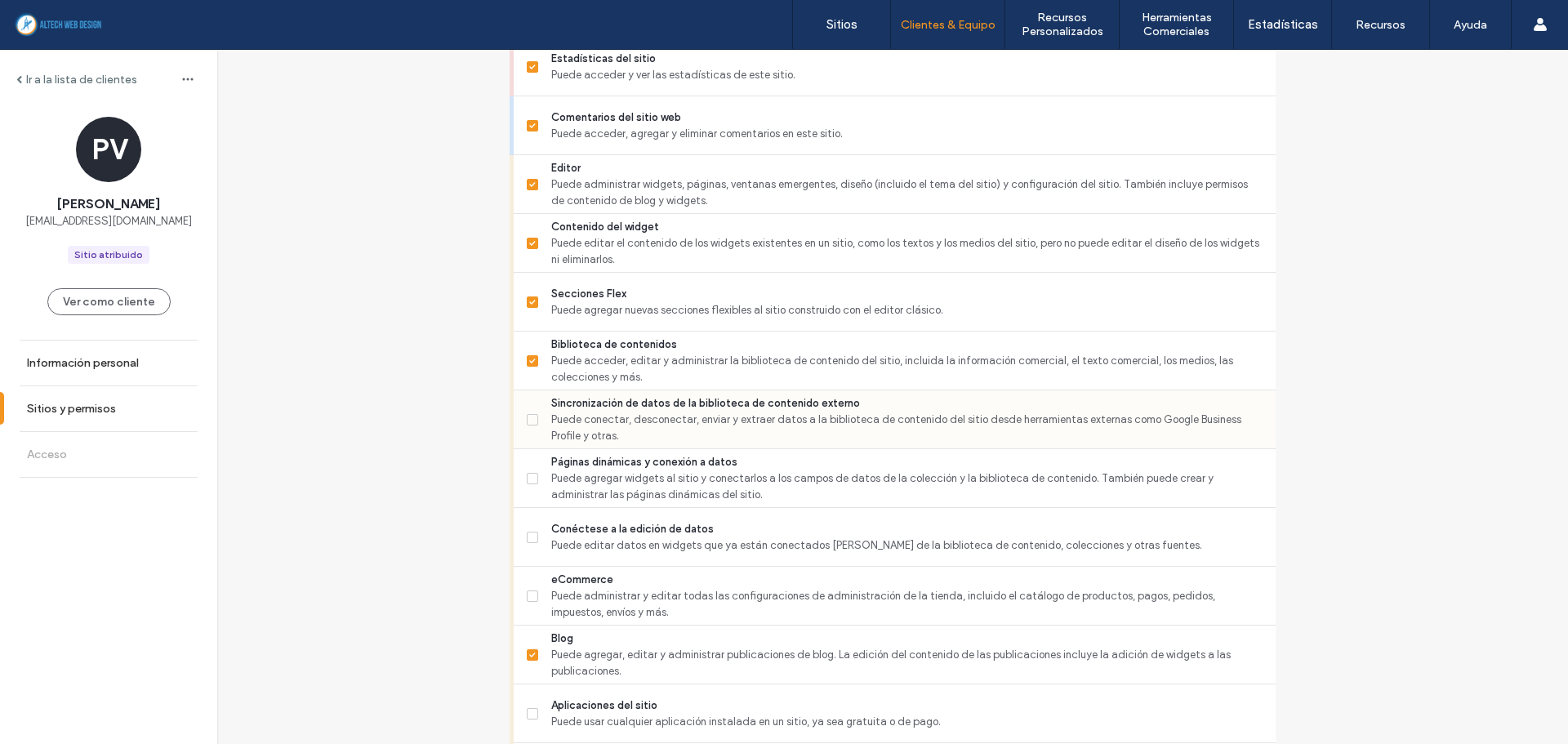
click at [588, 406] on span "Sincronización de datos de la biblioteca de contenido externo" at bounding box center [907, 403] width 711 height 16
click at [609, 497] on span "Puede agregar widgets al sitio y conectarlos a los campos de datos de la colecc…" at bounding box center [907, 487] width 711 height 33
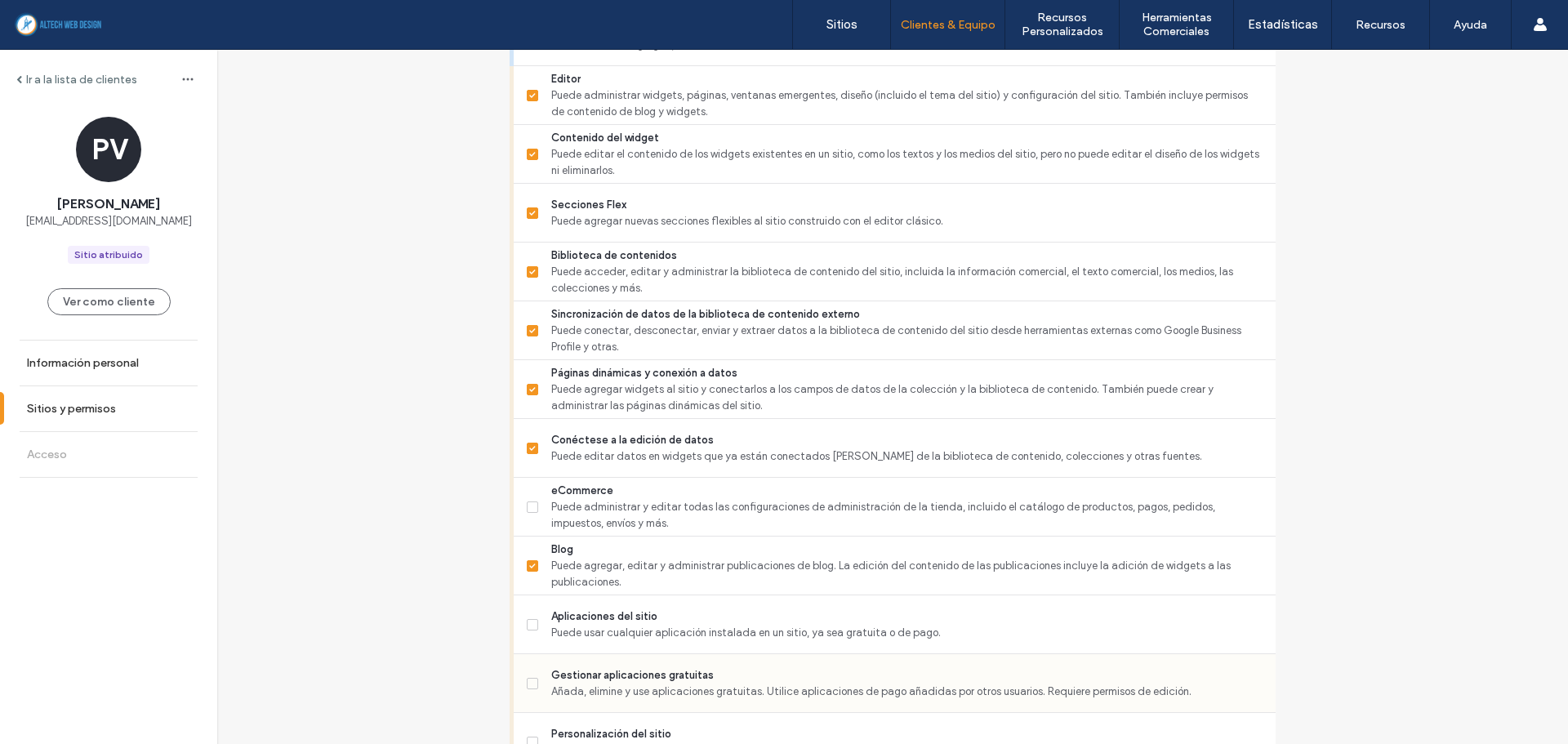
scroll to position [817, 0]
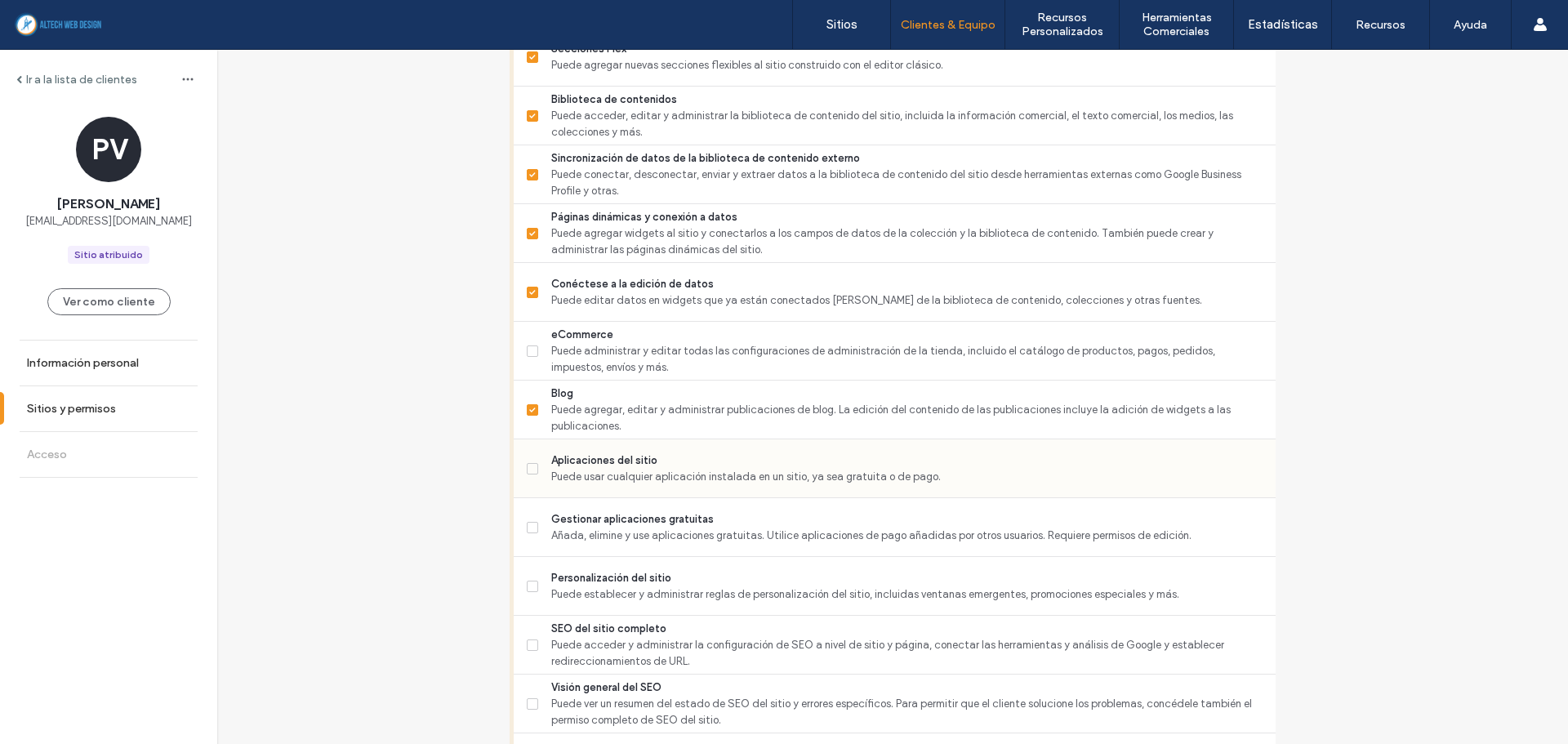
click at [588, 477] on span "Puede usar cualquier aplicación instalada en un sitio, ya sea gratuita o de pag…" at bounding box center [907, 477] width 711 height 16
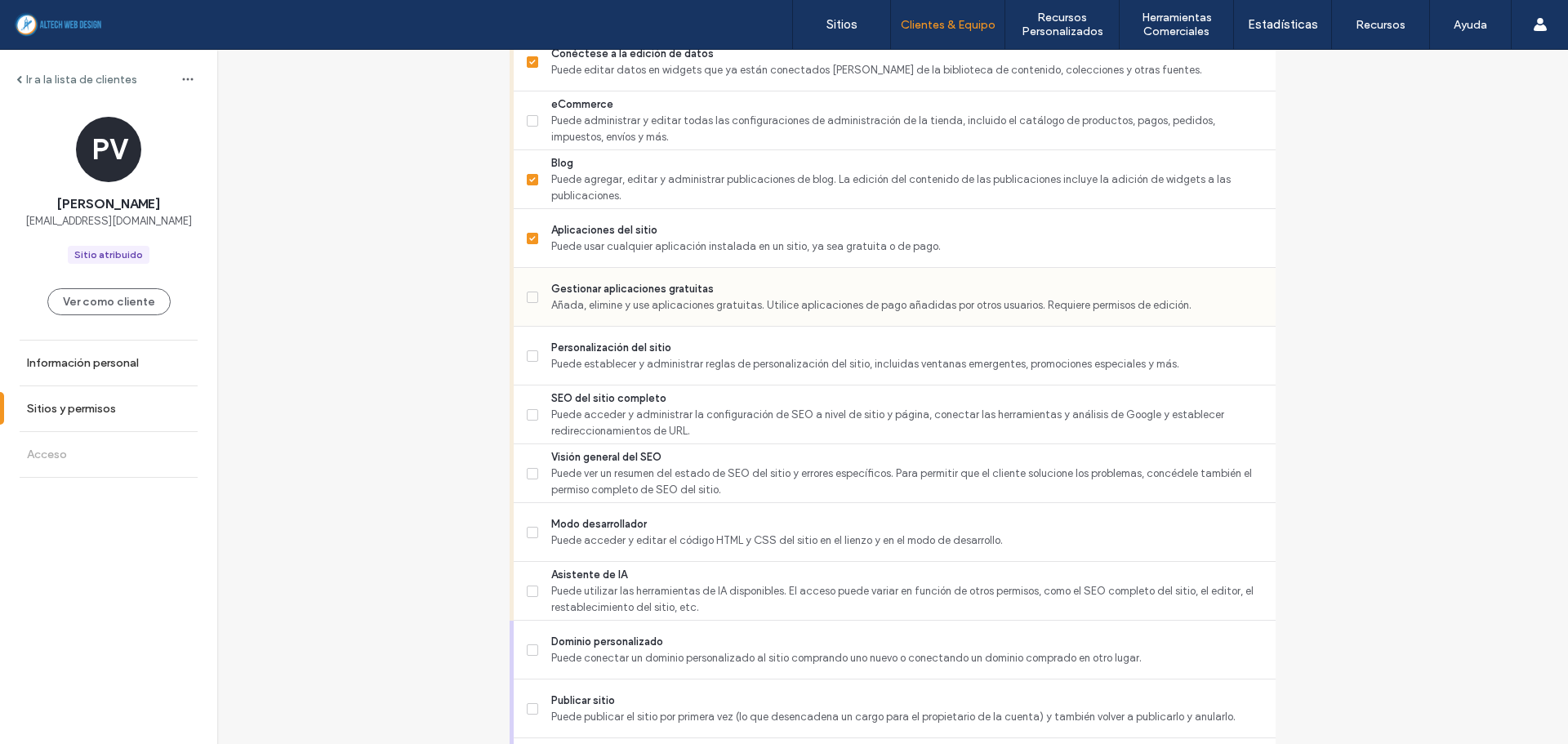
scroll to position [1061, 0]
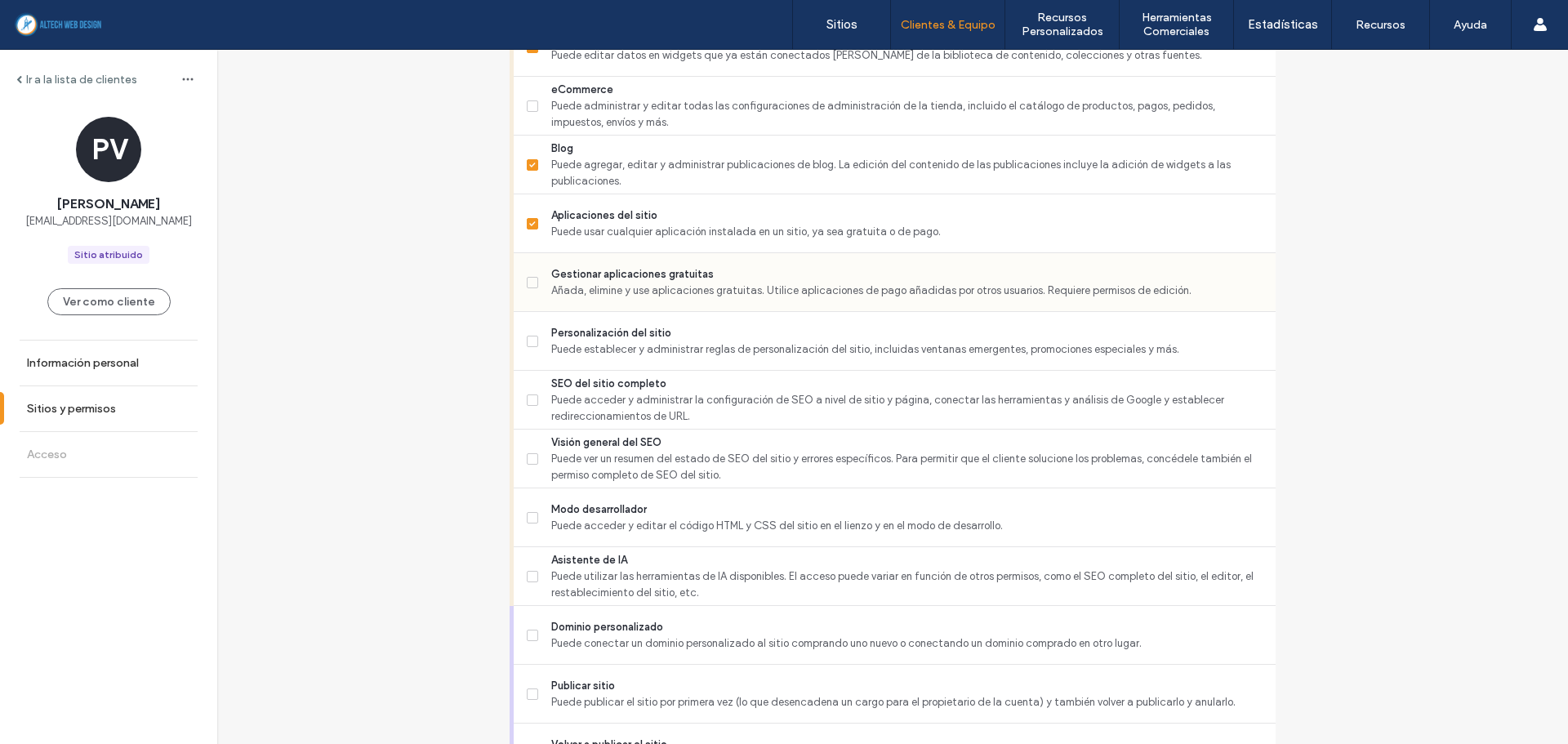
click at [599, 292] on span "Añada, elimine y use aplicaciones gratuitas. Utilice aplicaciones de pago añadi…" at bounding box center [907, 290] width 711 height 16
click at [622, 342] on span "Puede establecer y administrar reglas de personalización del sitio, incluidas v…" at bounding box center [907, 349] width 711 height 16
click at [628, 397] on span "Puede acceder y administrar la configuración de SEO a nivel de sitio y página, …" at bounding box center [907, 408] width 711 height 33
click at [624, 471] on span "Puede ver un resumen del estado de SEO del sitio y errores específicos. Para pe…" at bounding box center [907, 467] width 711 height 33
click at [621, 525] on span "Puede acceder y editar el código HTML y CSS del sitio en el lienzo y en el modo…" at bounding box center [907, 526] width 711 height 16
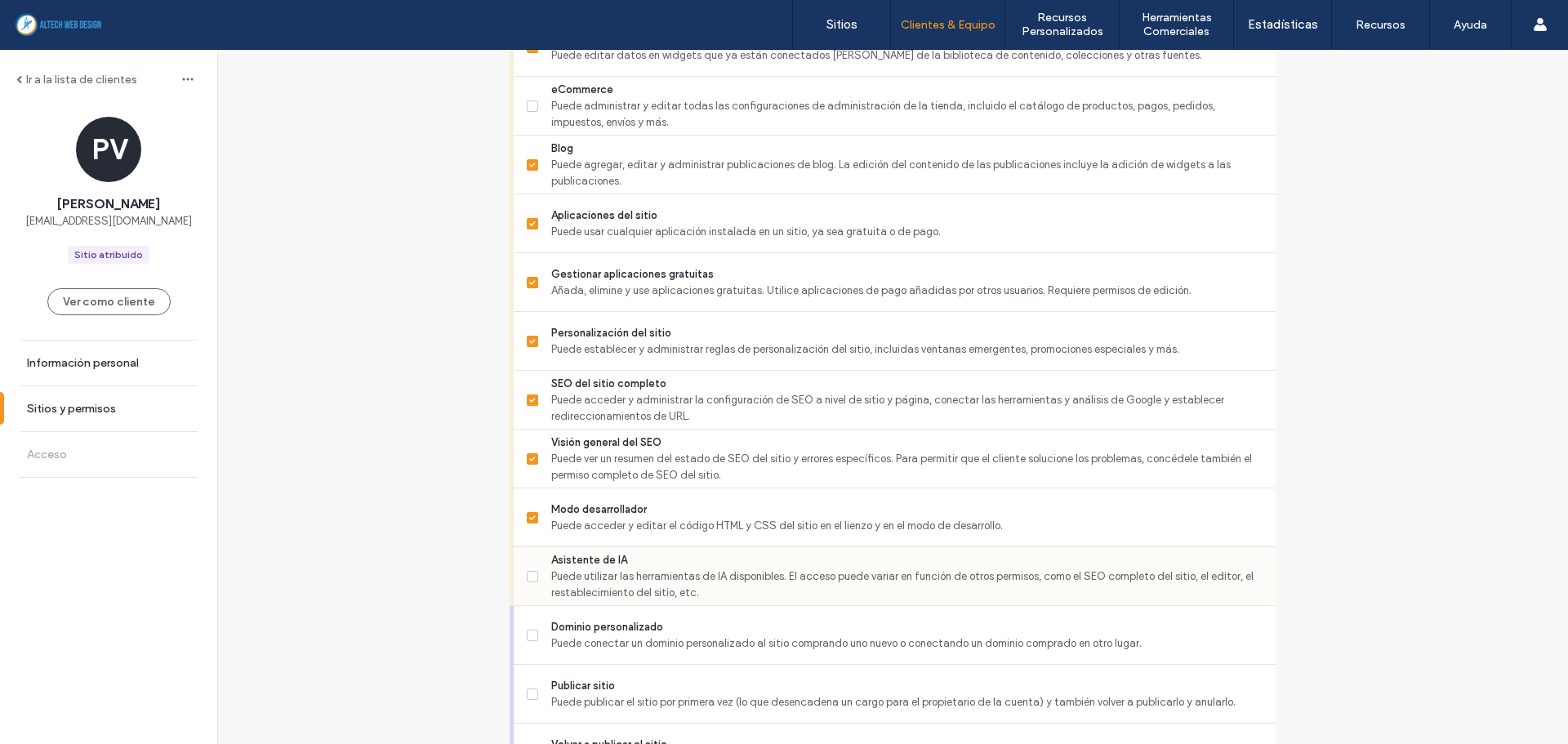
click at [615, 574] on span "Puede utilizar las herramientas de IA disponibles. El acceso puede variar en fu…" at bounding box center [907, 584] width 711 height 33
click at [605, 641] on span "Puede conectar un dominio personalizado al sitio comprando uno nuevo o conectan…" at bounding box center [907, 643] width 711 height 16
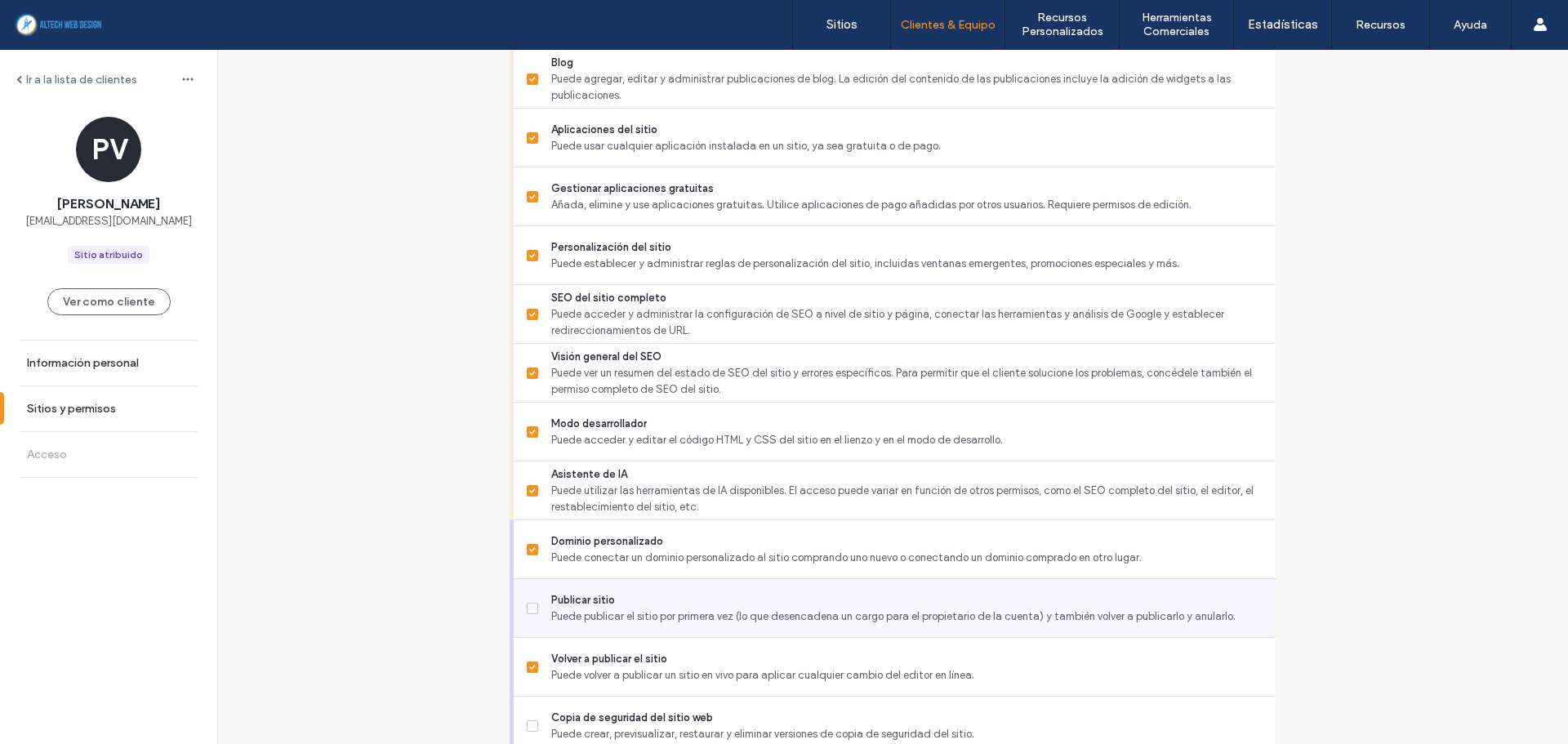
scroll to position [1278, 0]
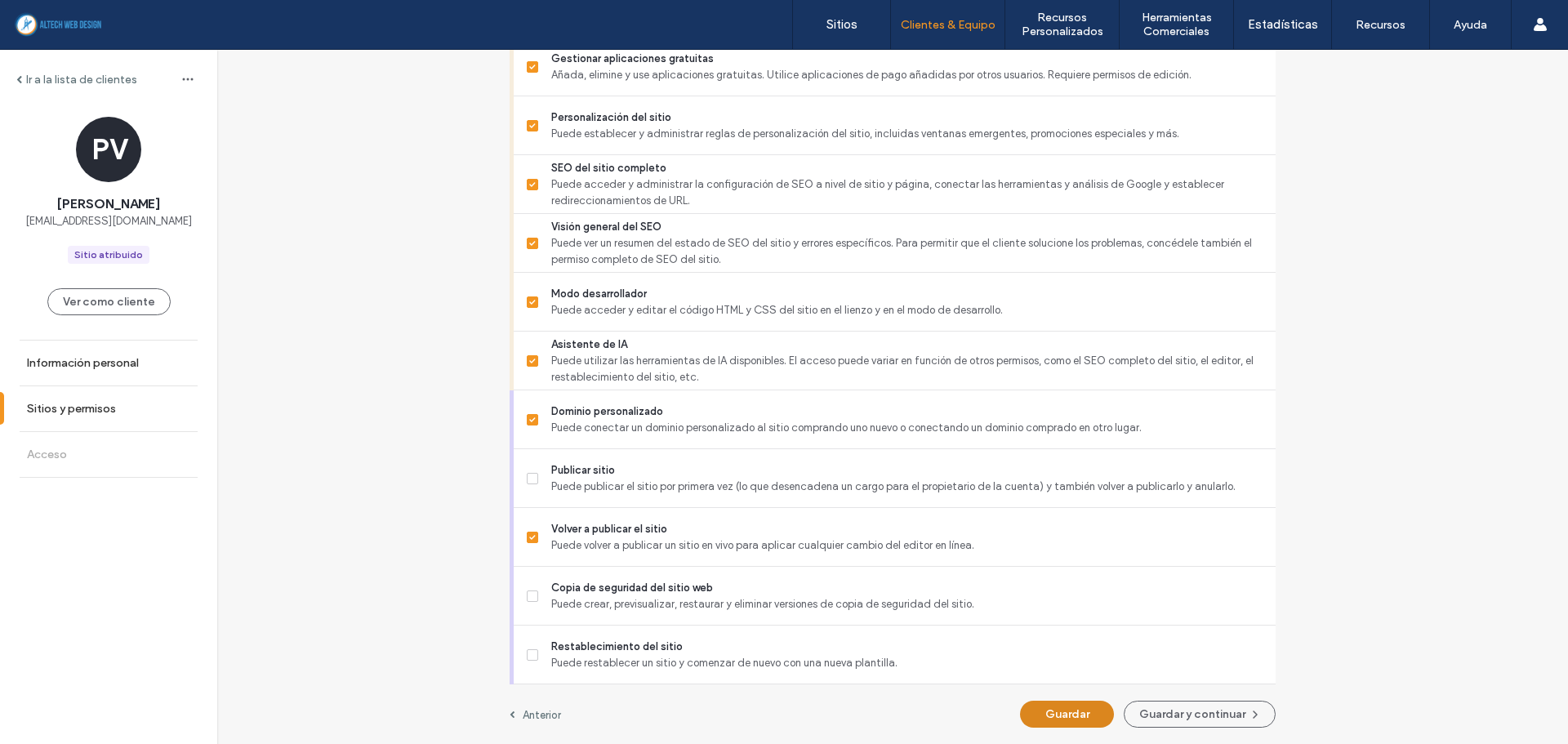
click at [1073, 701] on button "Guardar" at bounding box center [1067, 714] width 94 height 27
click at [1156, 710] on button "Guardar y continuar" at bounding box center [1200, 714] width 152 height 27
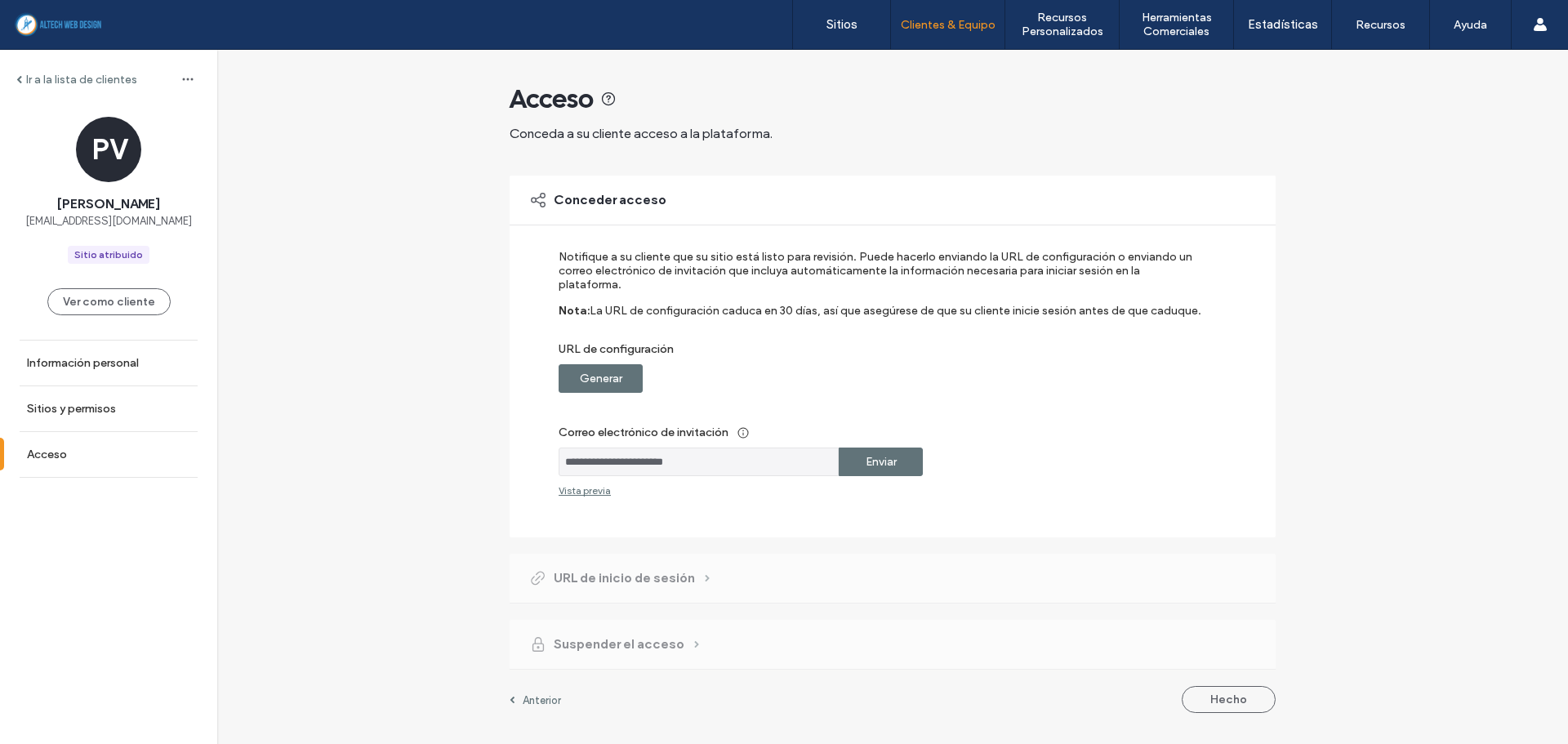
click at [902, 452] on div "Enviar" at bounding box center [881, 462] width 84 height 29
